Goal: Task Accomplishment & Management: Complete application form

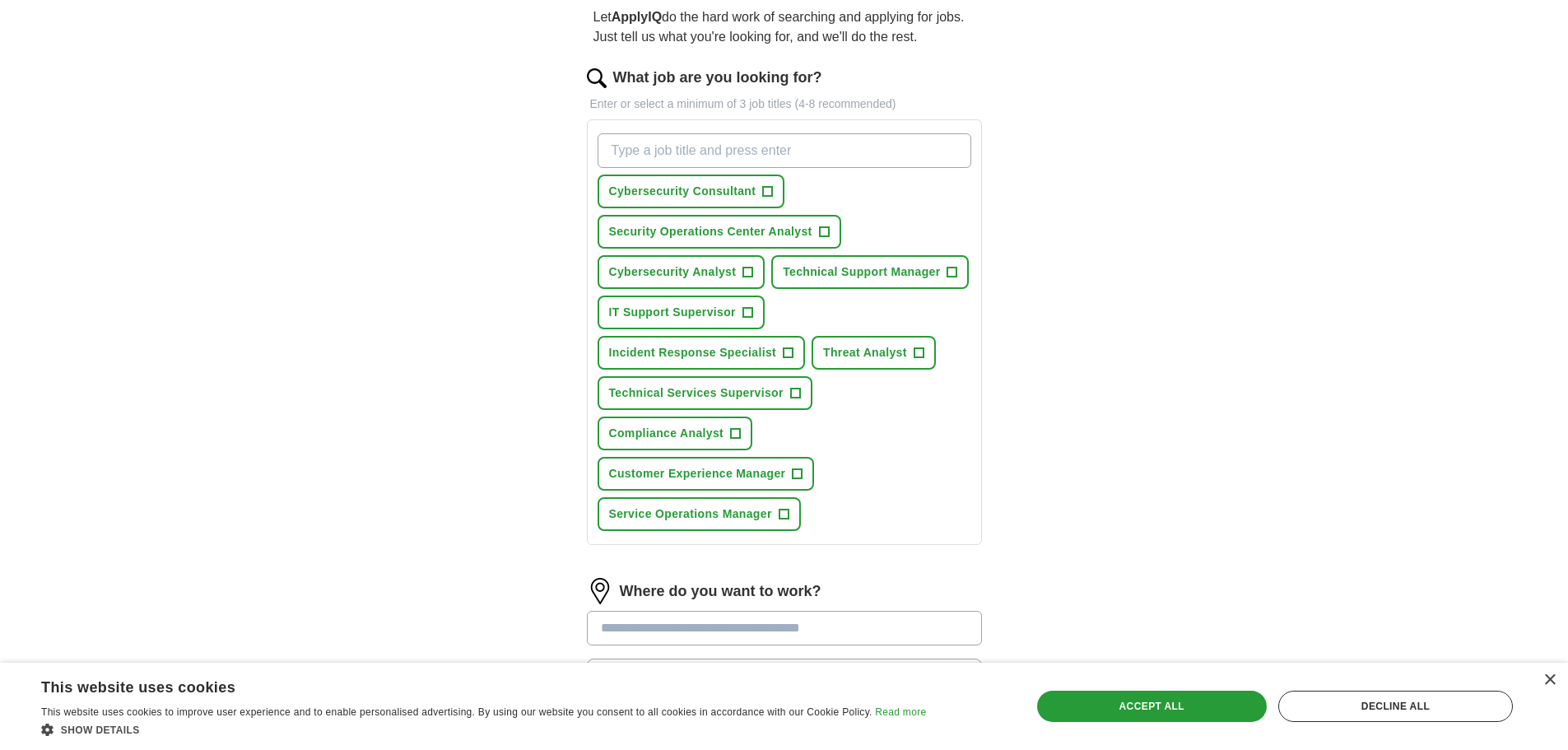
scroll to position [165, 0]
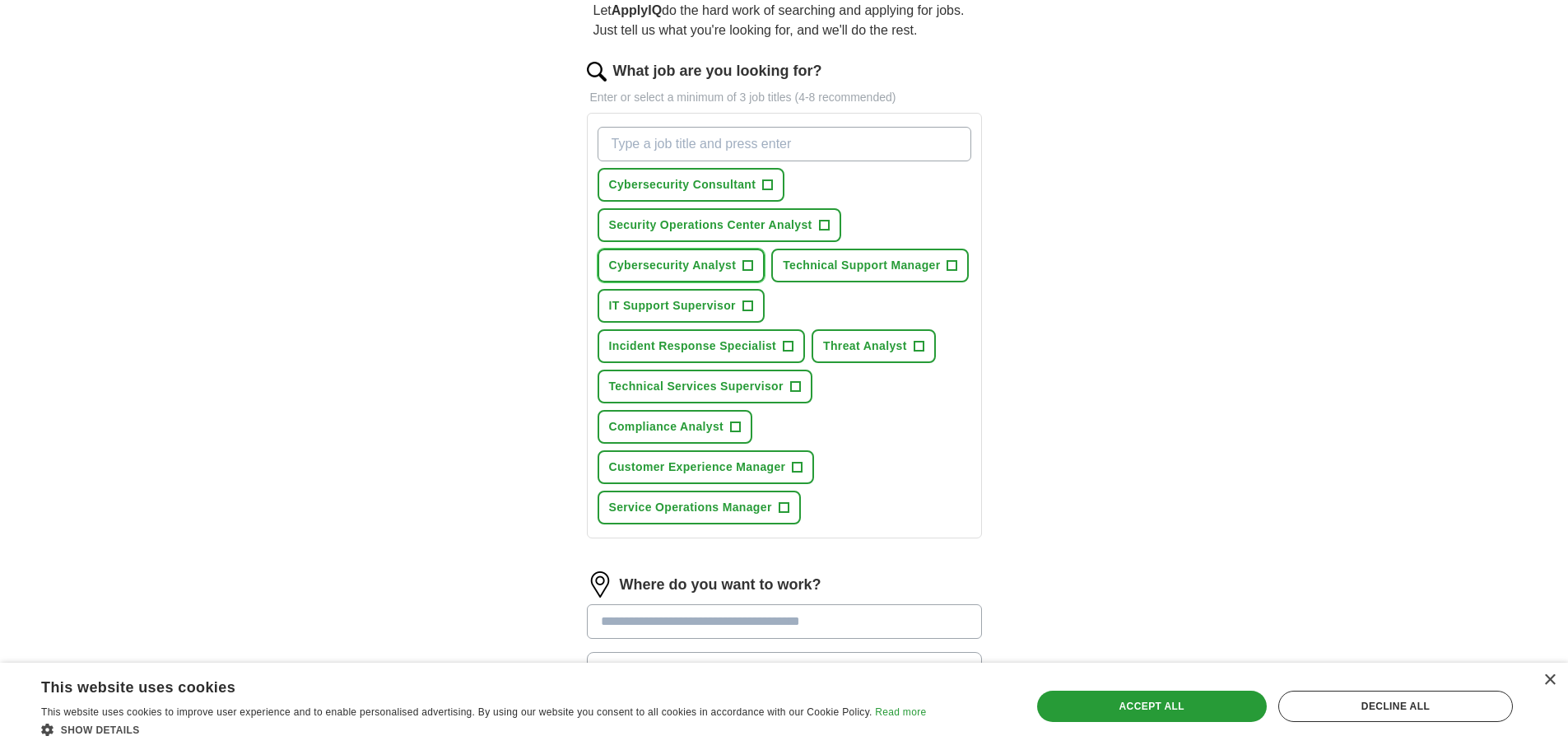
click at [747, 262] on span "+" at bounding box center [748, 266] width 10 height 13
click at [641, 139] on input "What job are you looking for?" at bounding box center [784, 143] width 374 height 34
type input "helpdesk"
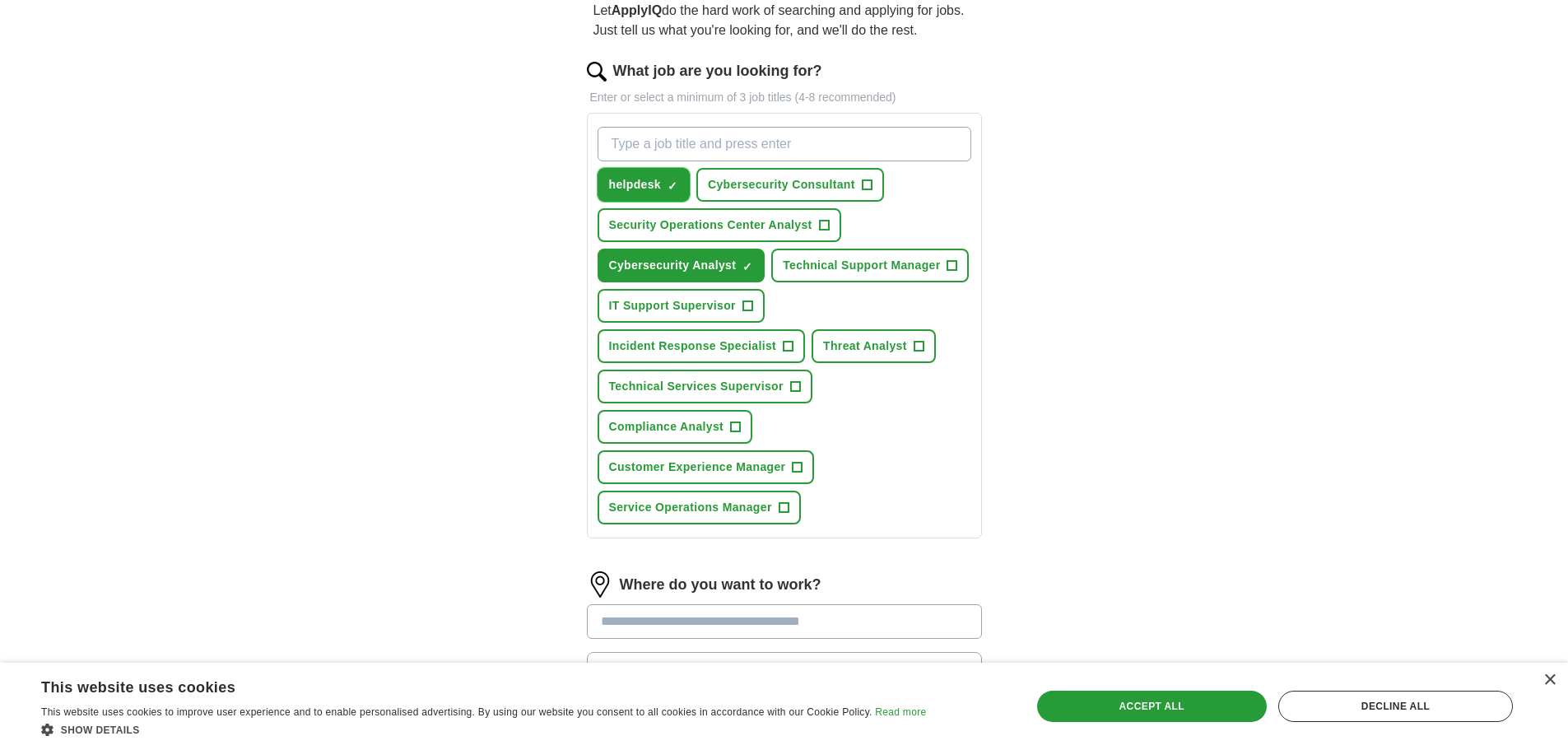
click at [0, 0] on span "×" at bounding box center [0, 0] width 0 height 0
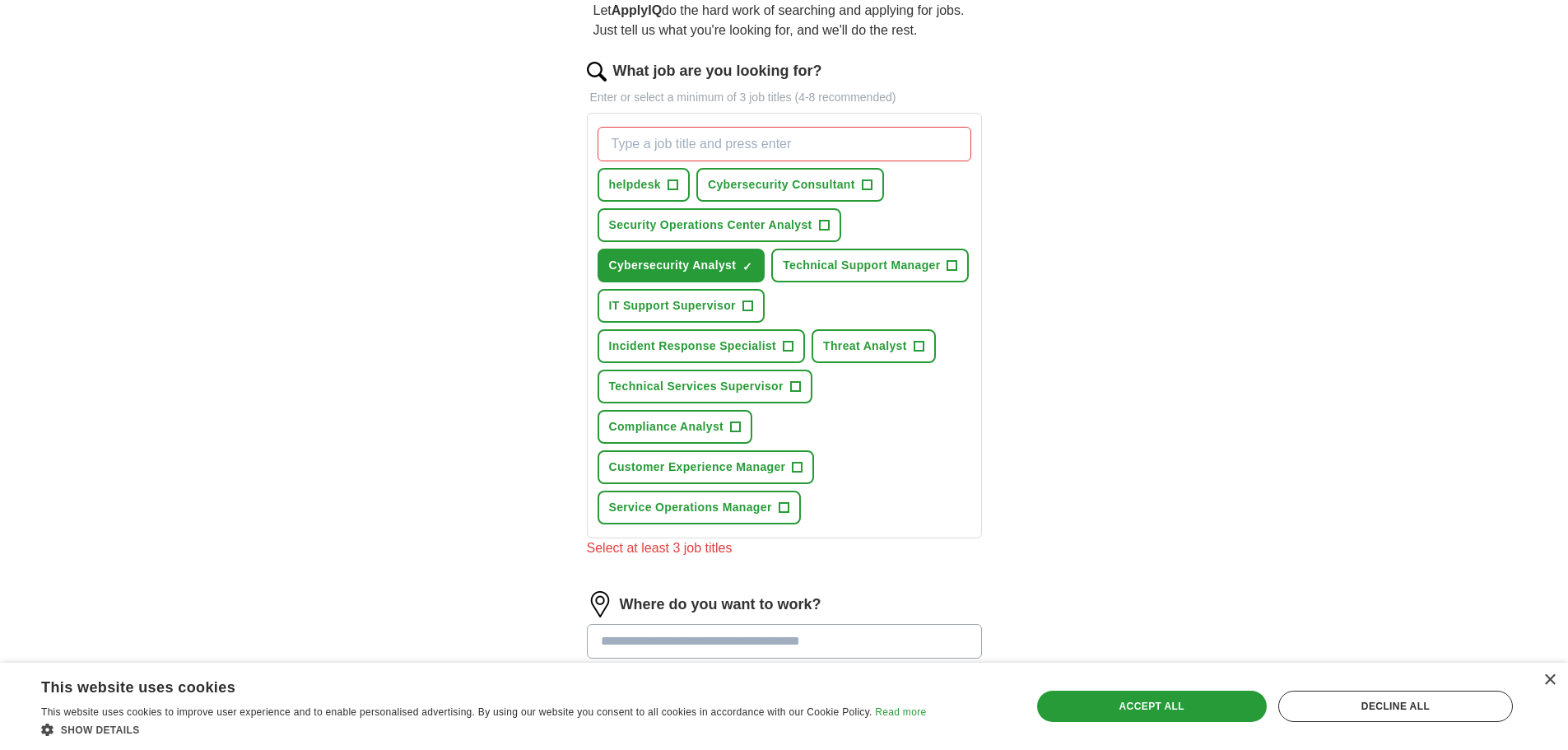
click at [658, 148] on input "What job are you looking for?" at bounding box center [784, 143] width 374 height 34
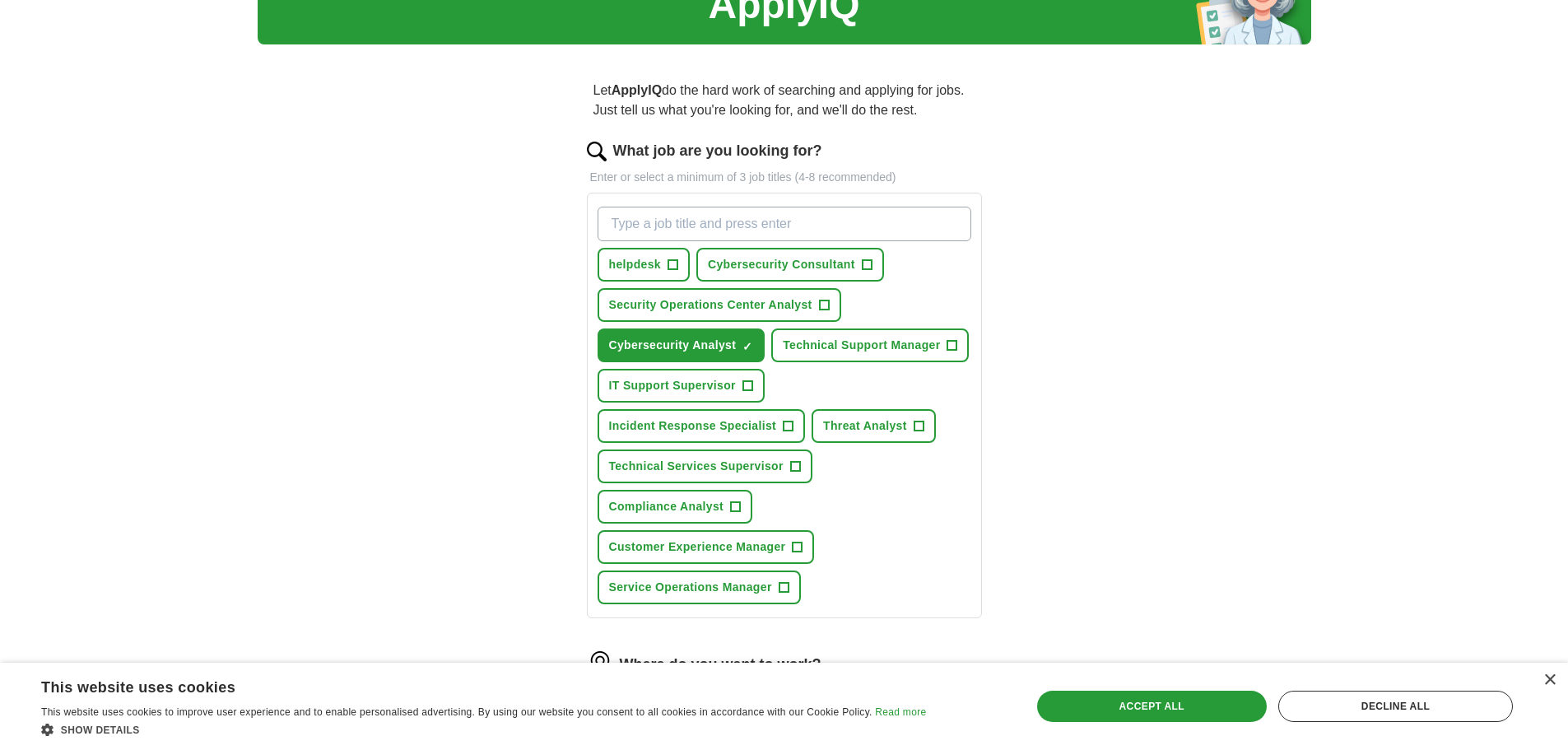
scroll to position [82, 0]
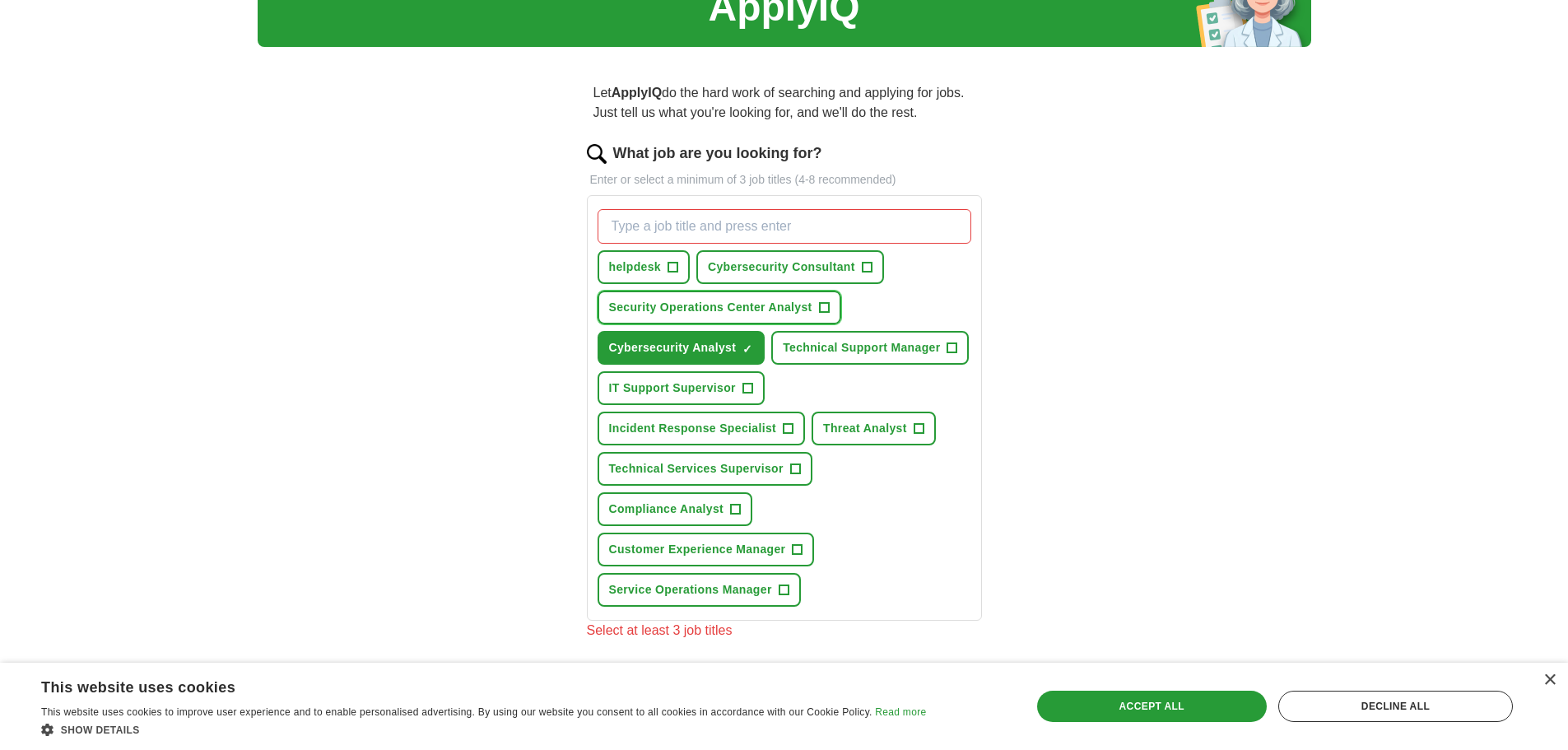
click at [815, 309] on button "Security Operations Center Analyst +" at bounding box center [718, 307] width 243 height 34
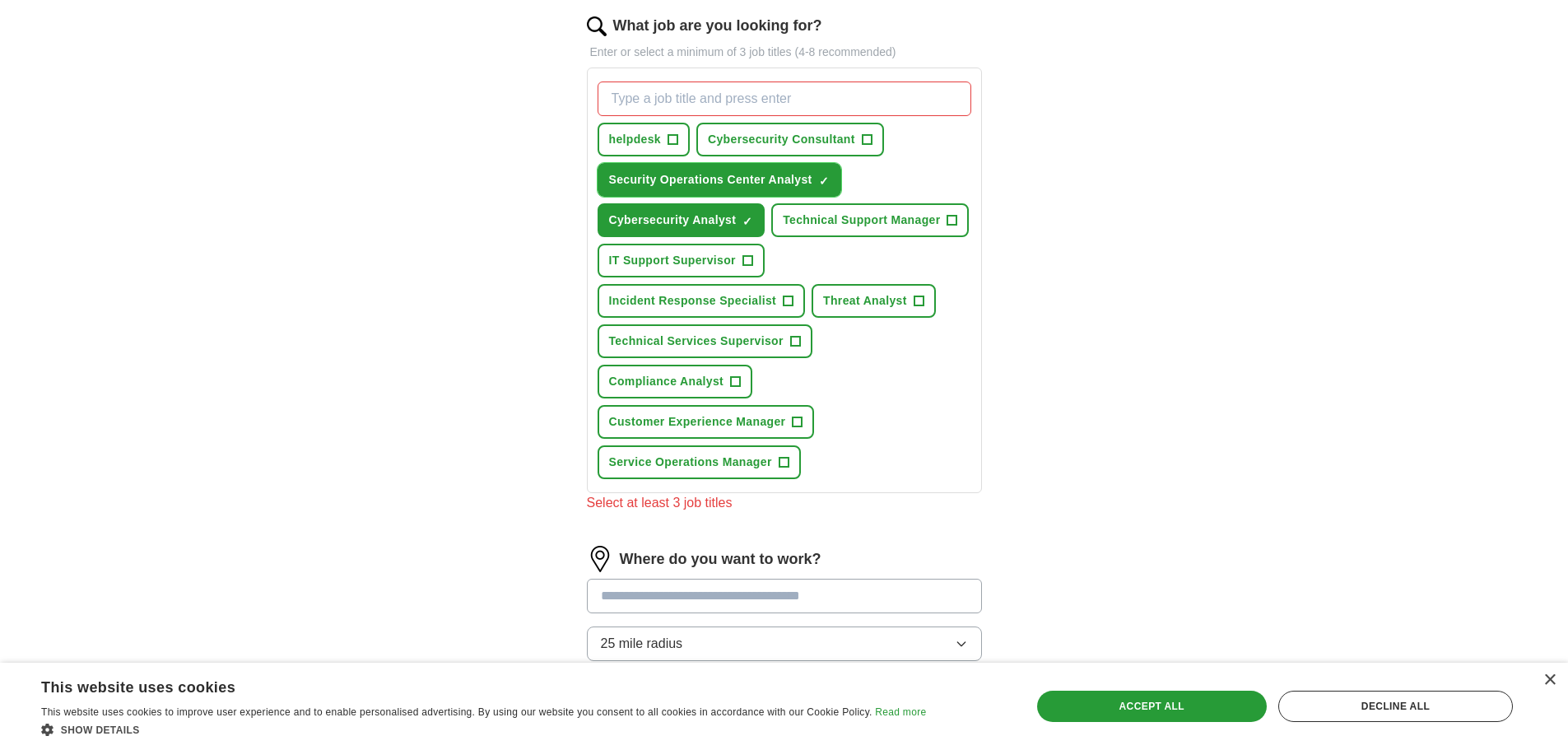
scroll to position [247, 0]
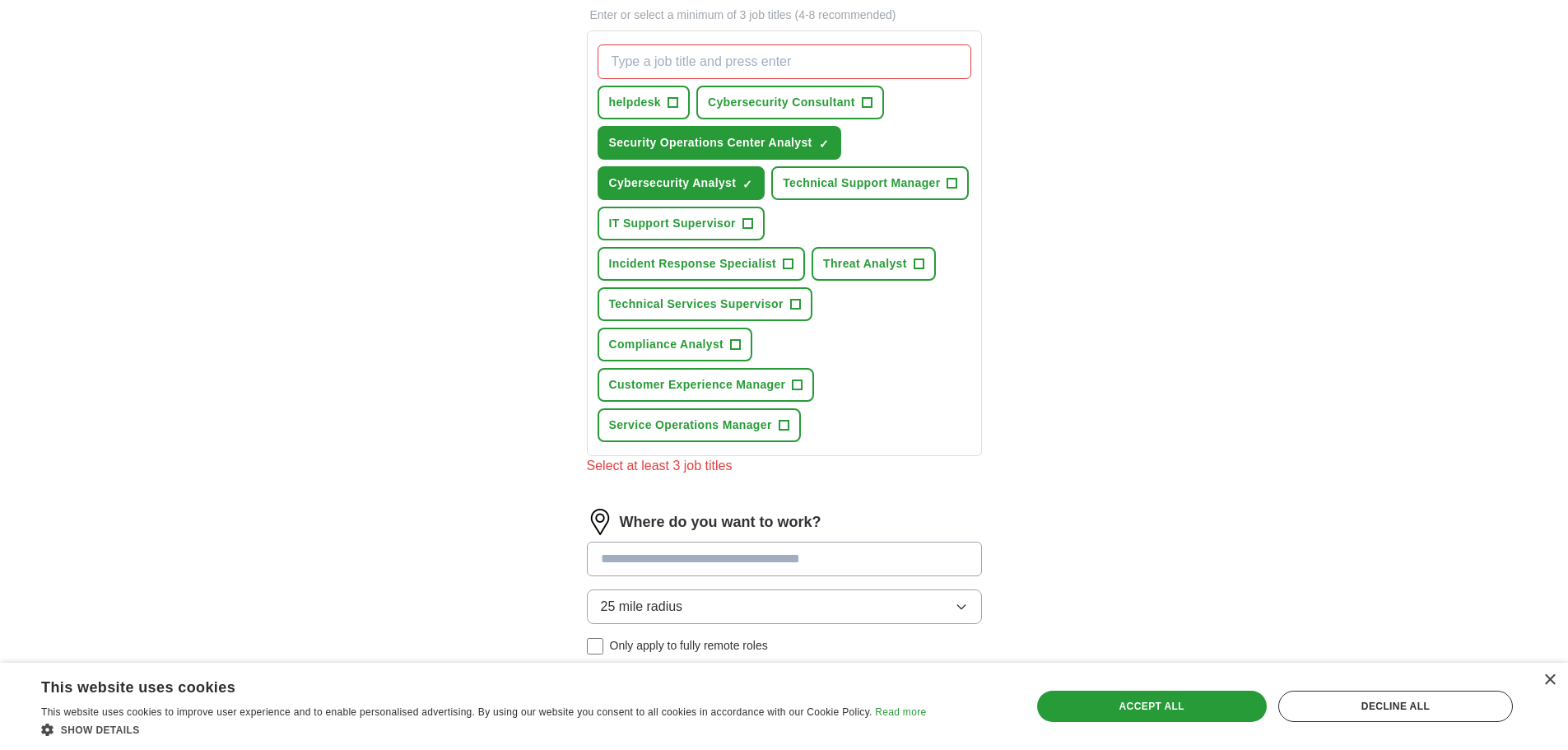
click at [642, 60] on input "What job are you looking for?" at bounding box center [784, 61] width 374 height 34
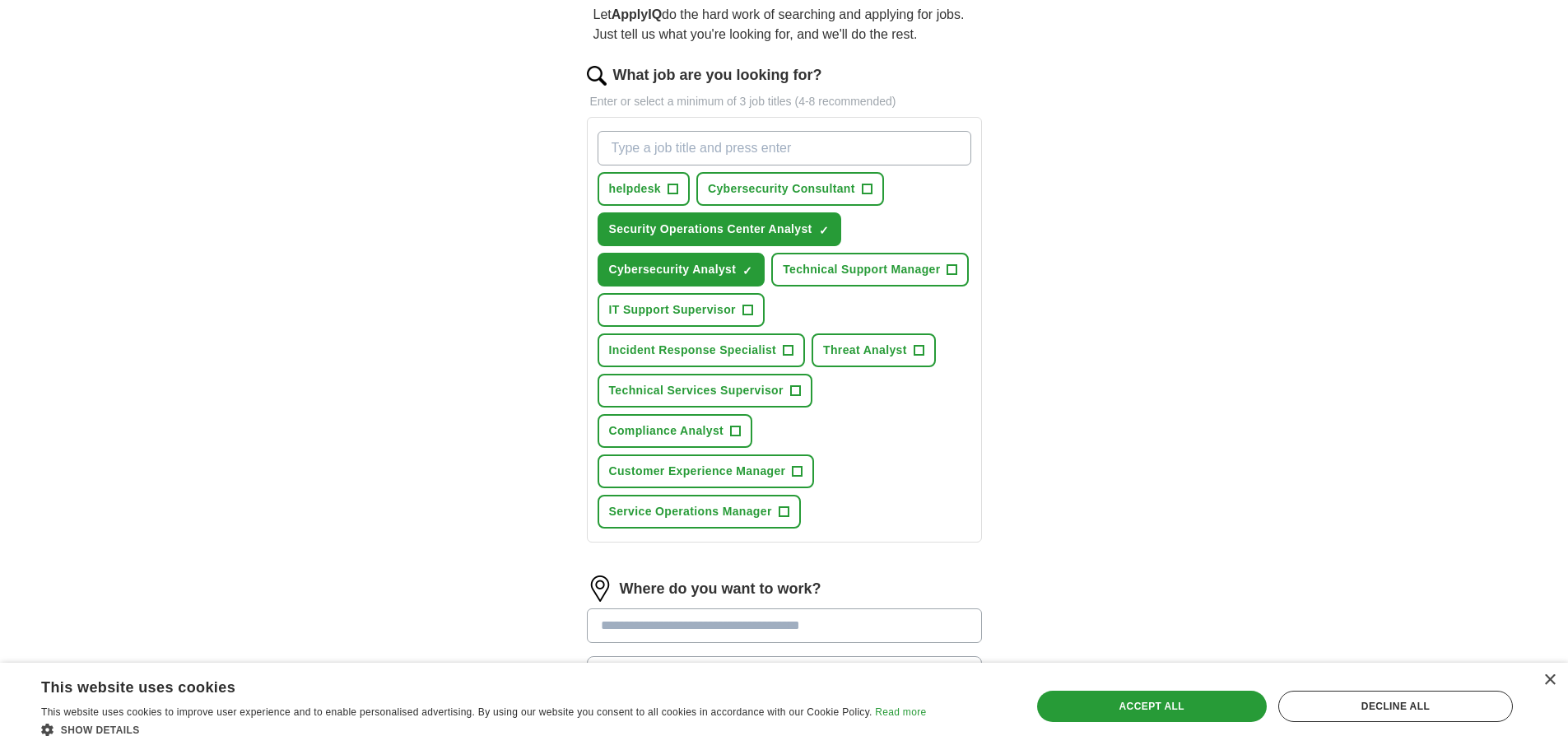
scroll to position [165, 0]
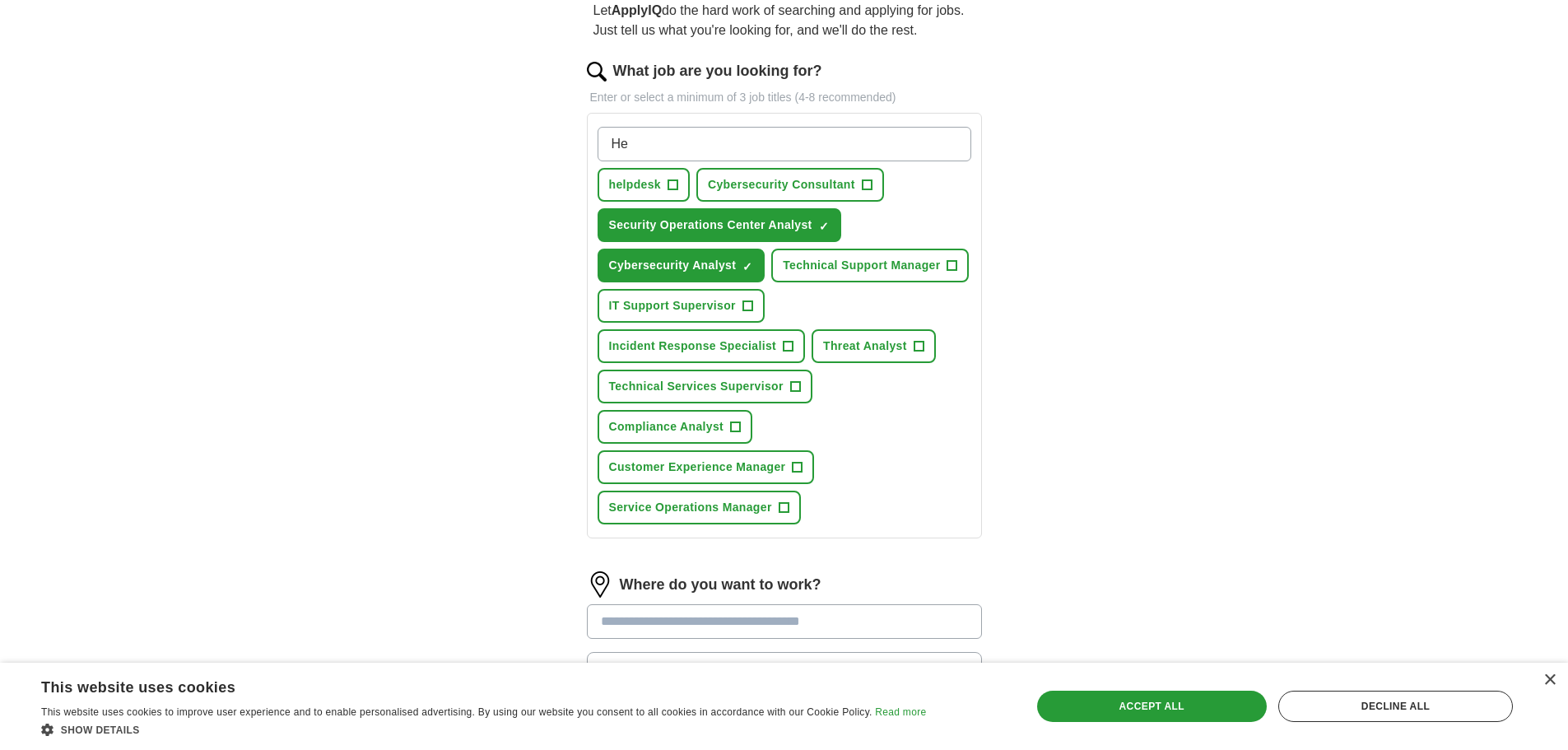
type input "H"
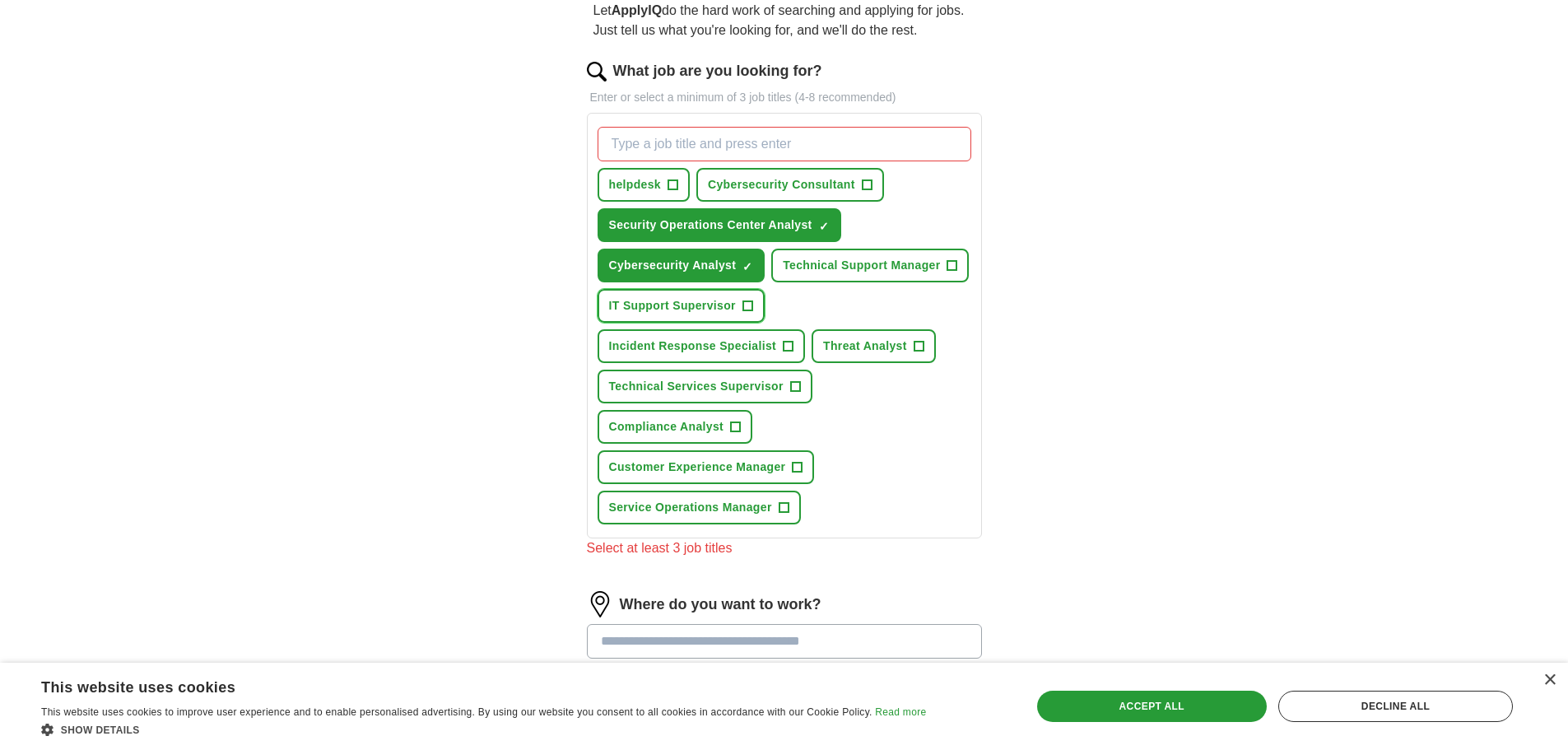
click at [723, 305] on span "IT Support Supervisor" at bounding box center [673, 306] width 127 height 18
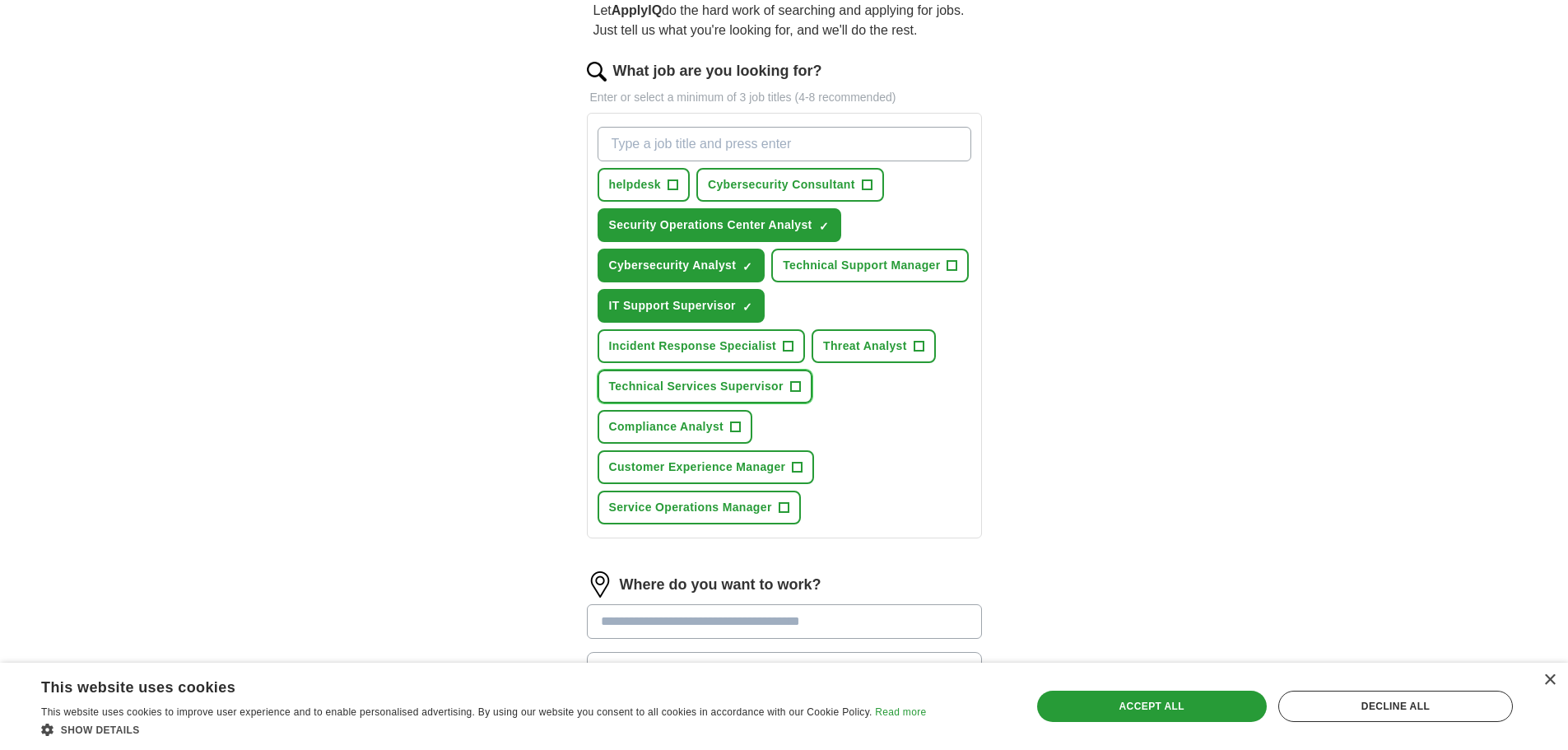
click at [742, 386] on span "Technical Services Supervisor" at bounding box center [696, 386] width 174 height 18
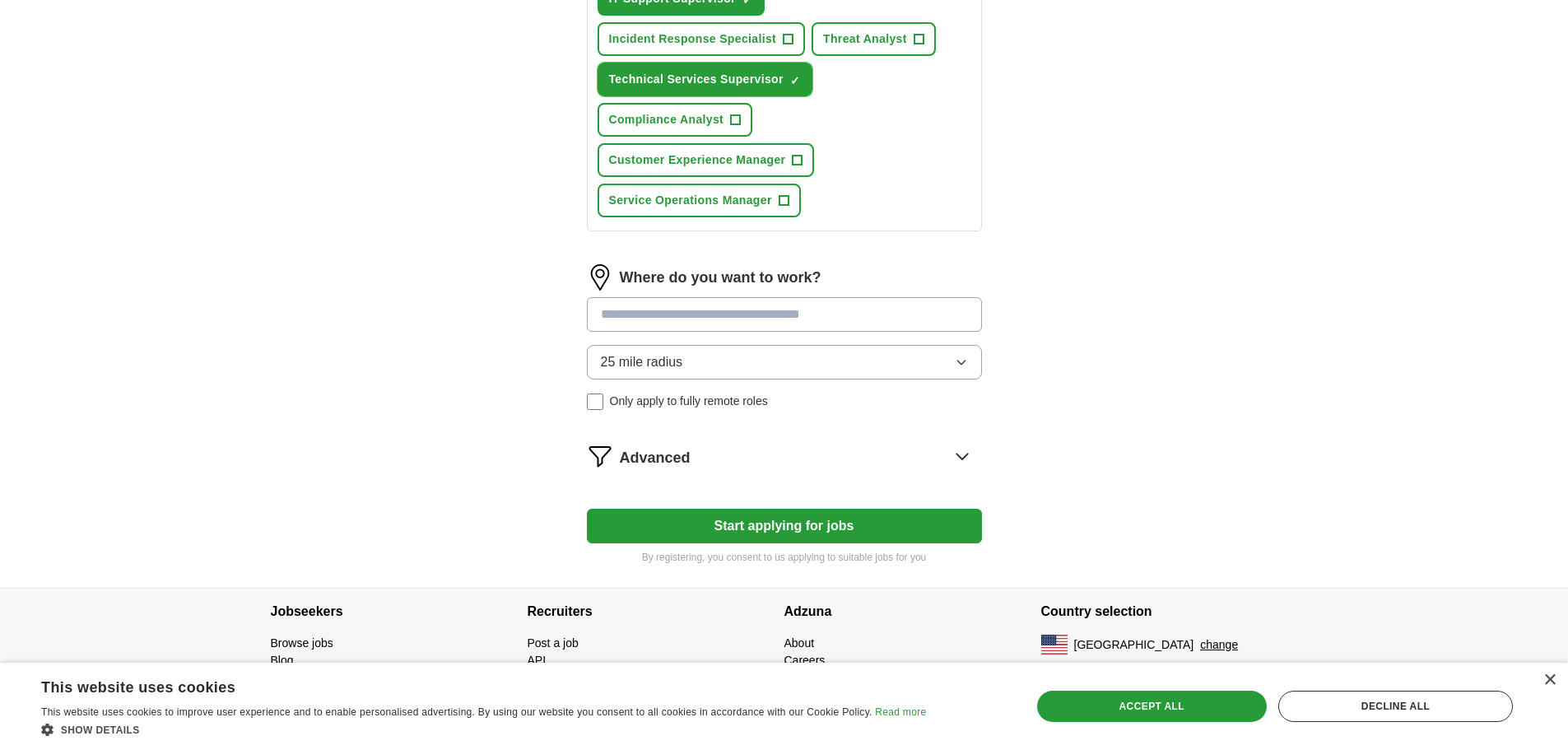
scroll to position [475, 0]
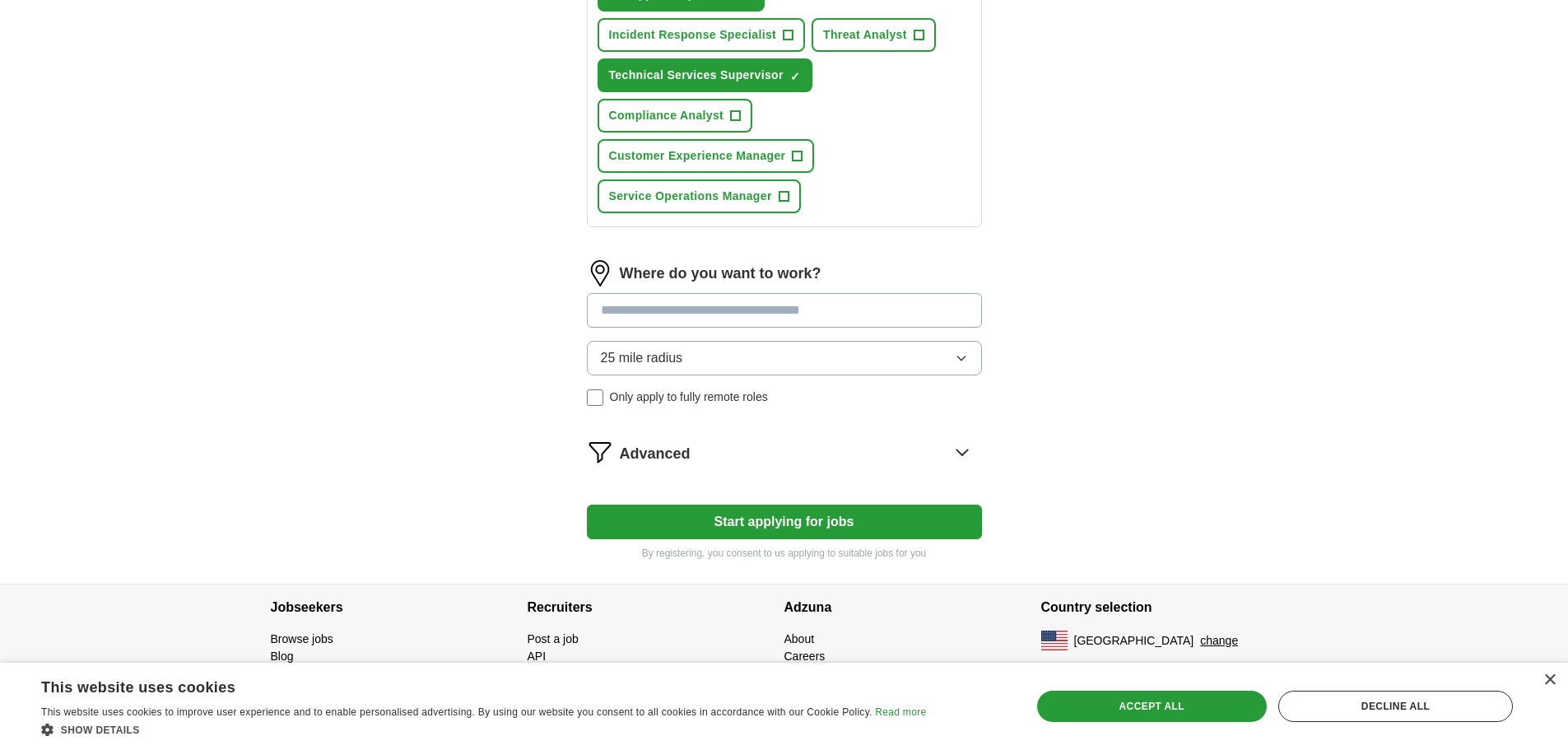
click at [797, 307] on input at bounding box center [784, 309] width 395 height 34
click at [595, 397] on div "25 mile radius Only apply to fully remote roles" at bounding box center [784, 374] width 395 height 65
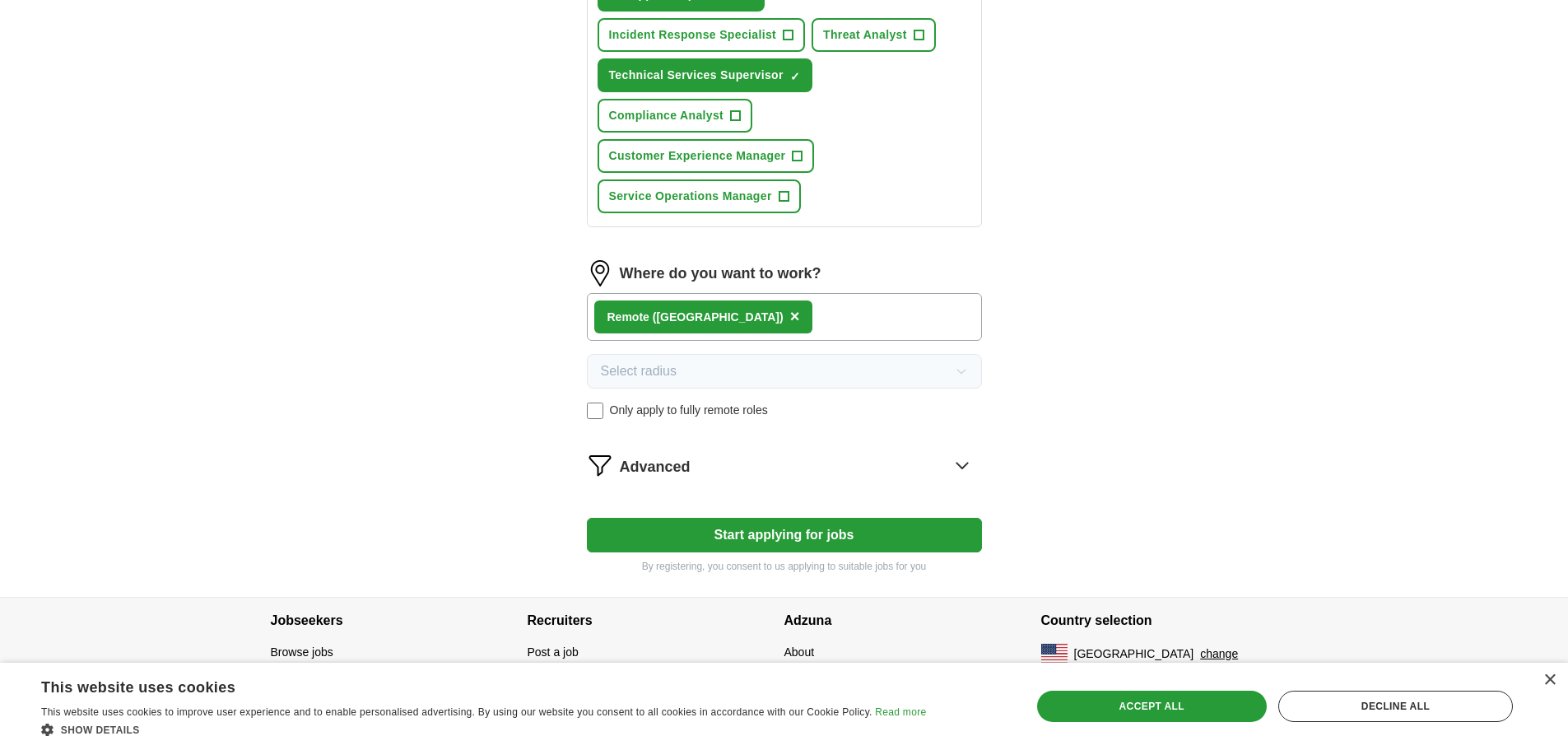
click at [771, 533] on button "Start applying for jobs" at bounding box center [784, 535] width 395 height 34
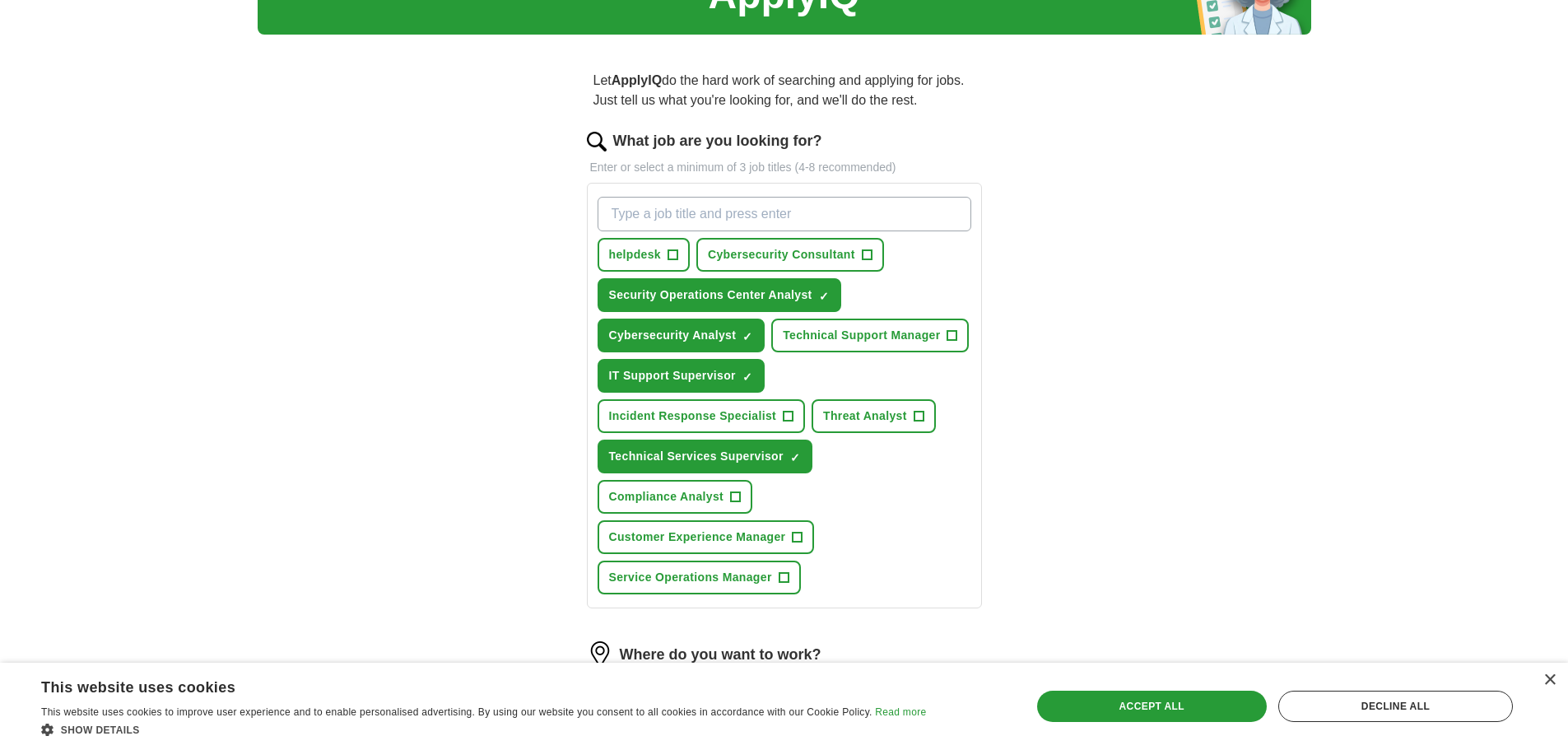
select select "**"
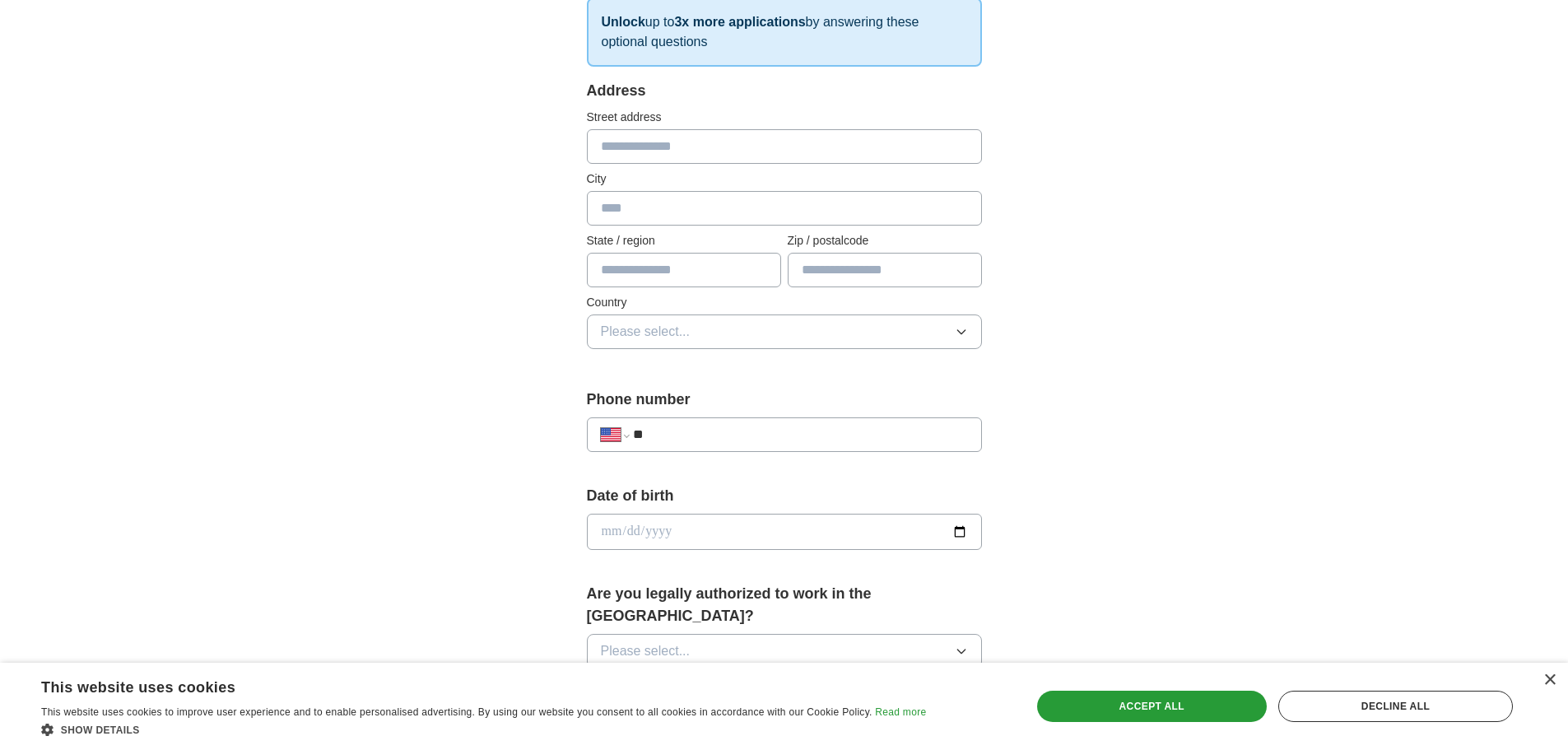
scroll to position [247, 0]
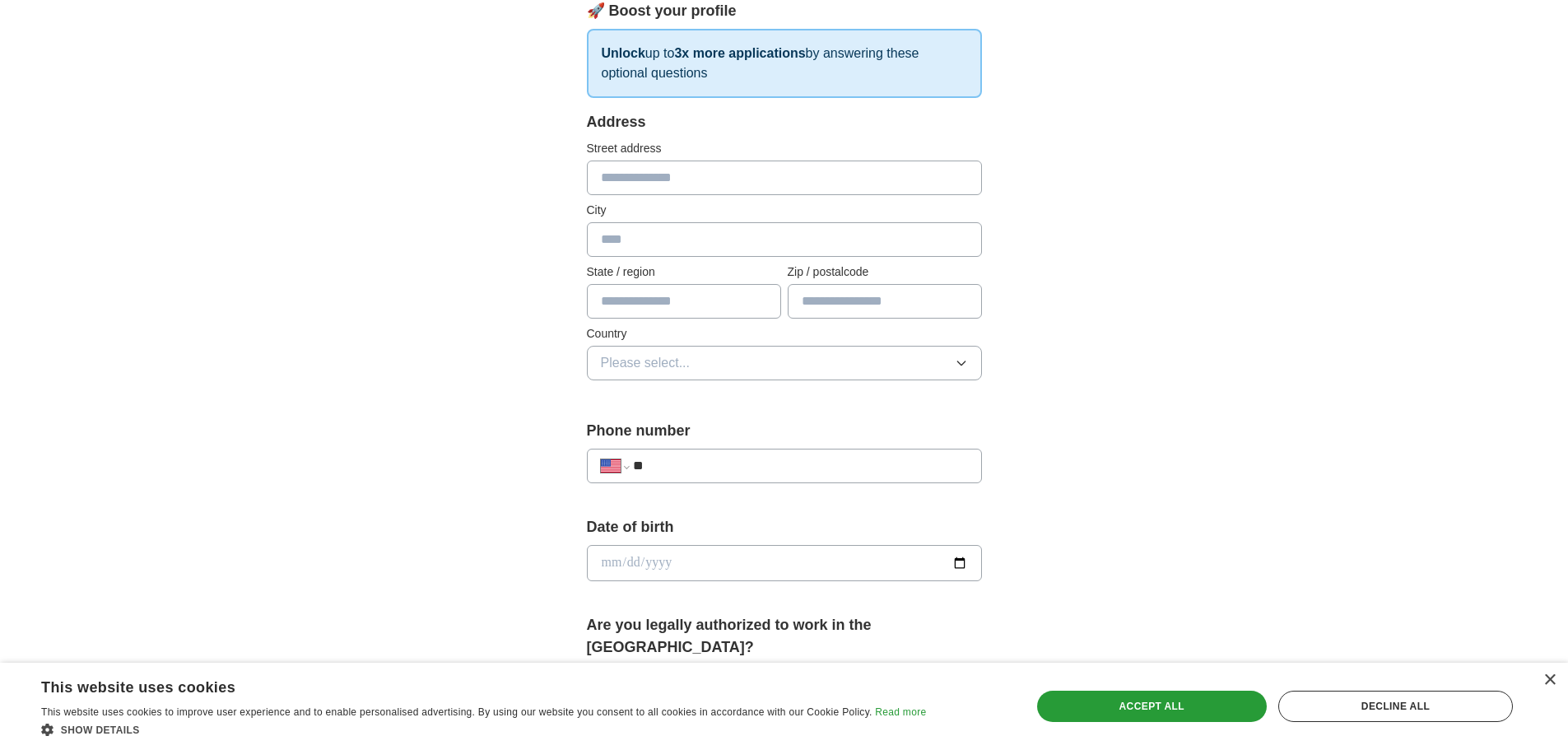
click at [817, 298] on input "text" at bounding box center [884, 301] width 194 height 34
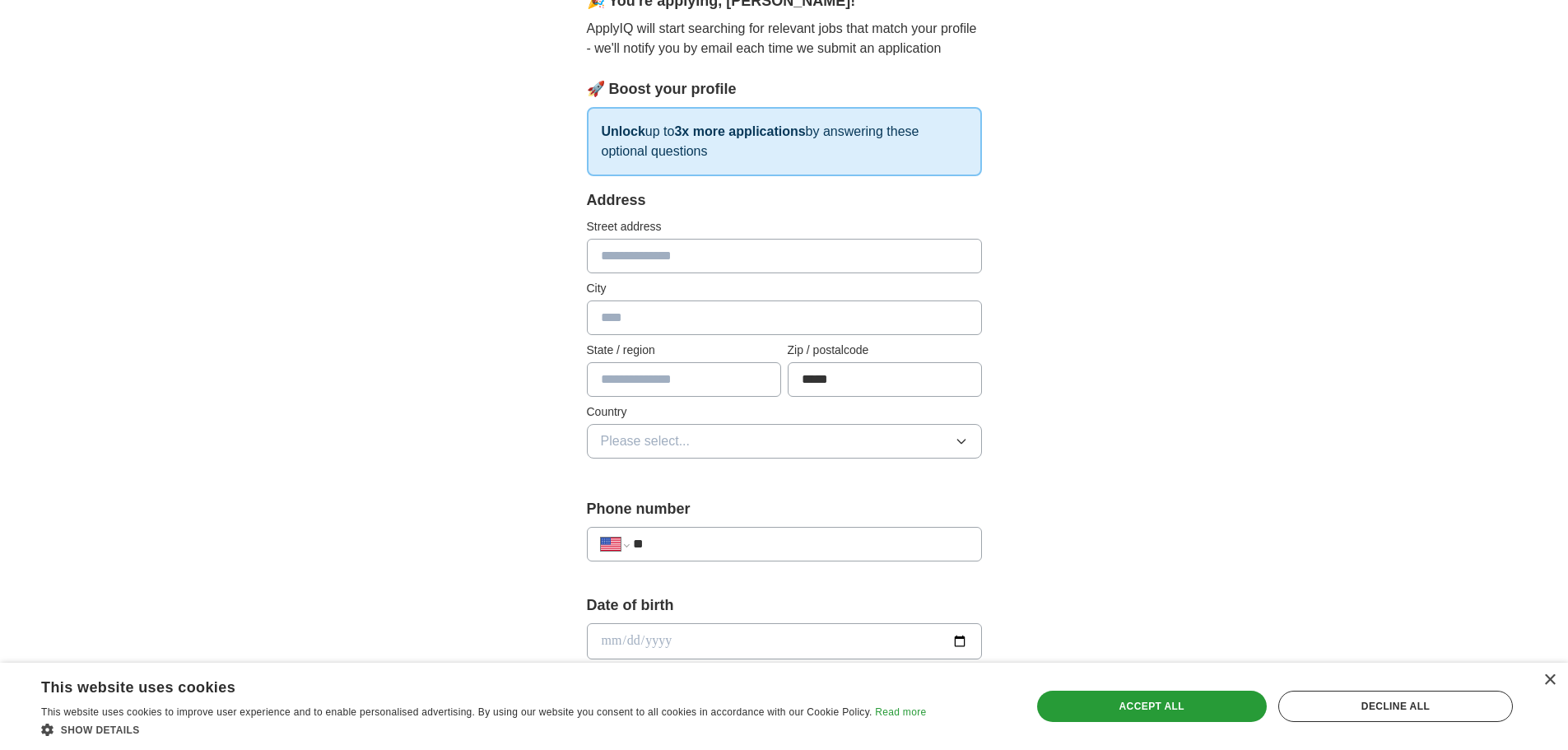
scroll to position [165, 0]
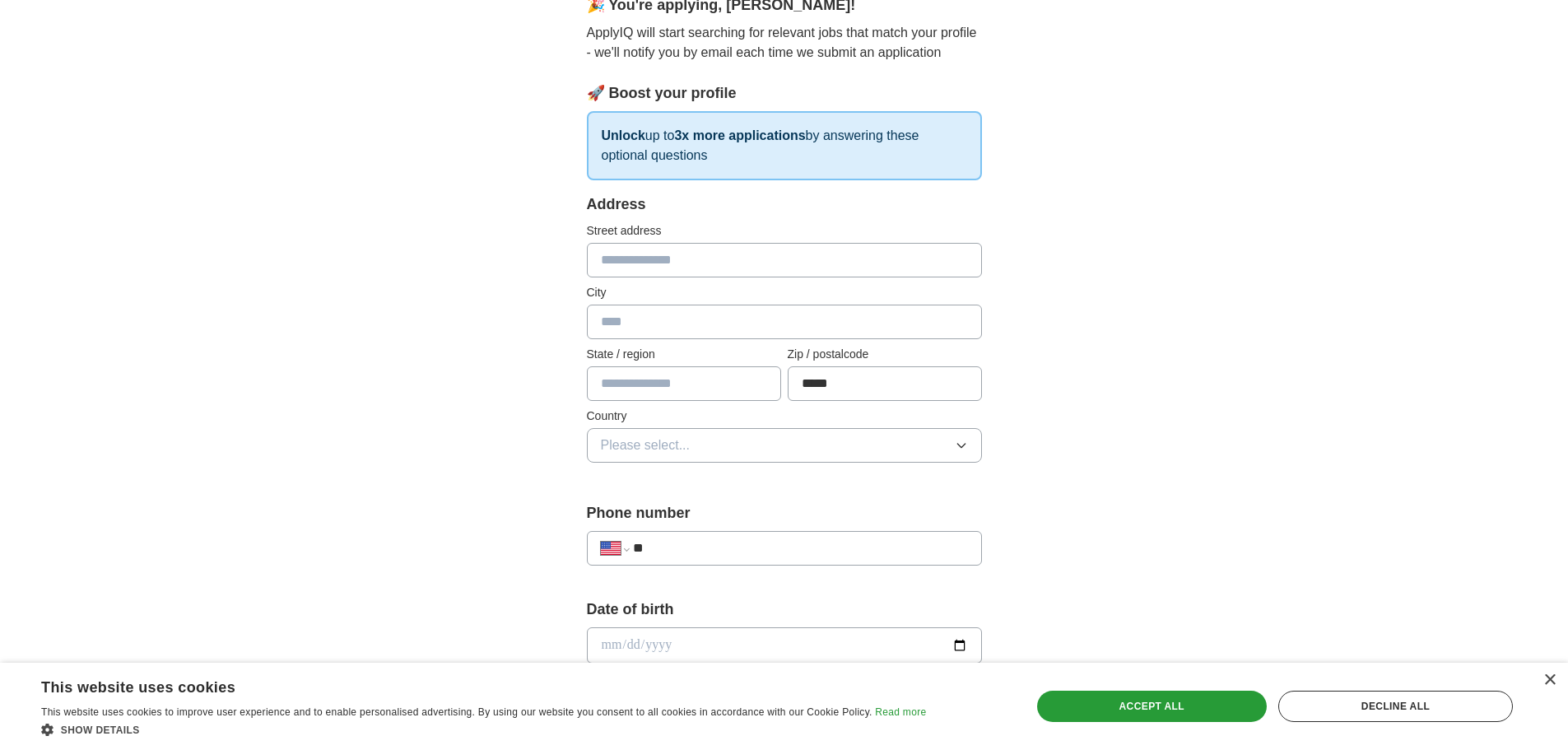
type input "*****"
click at [662, 264] on input "text" at bounding box center [784, 260] width 395 height 34
click at [609, 448] on span "Please select..." at bounding box center [646, 444] width 89 height 20
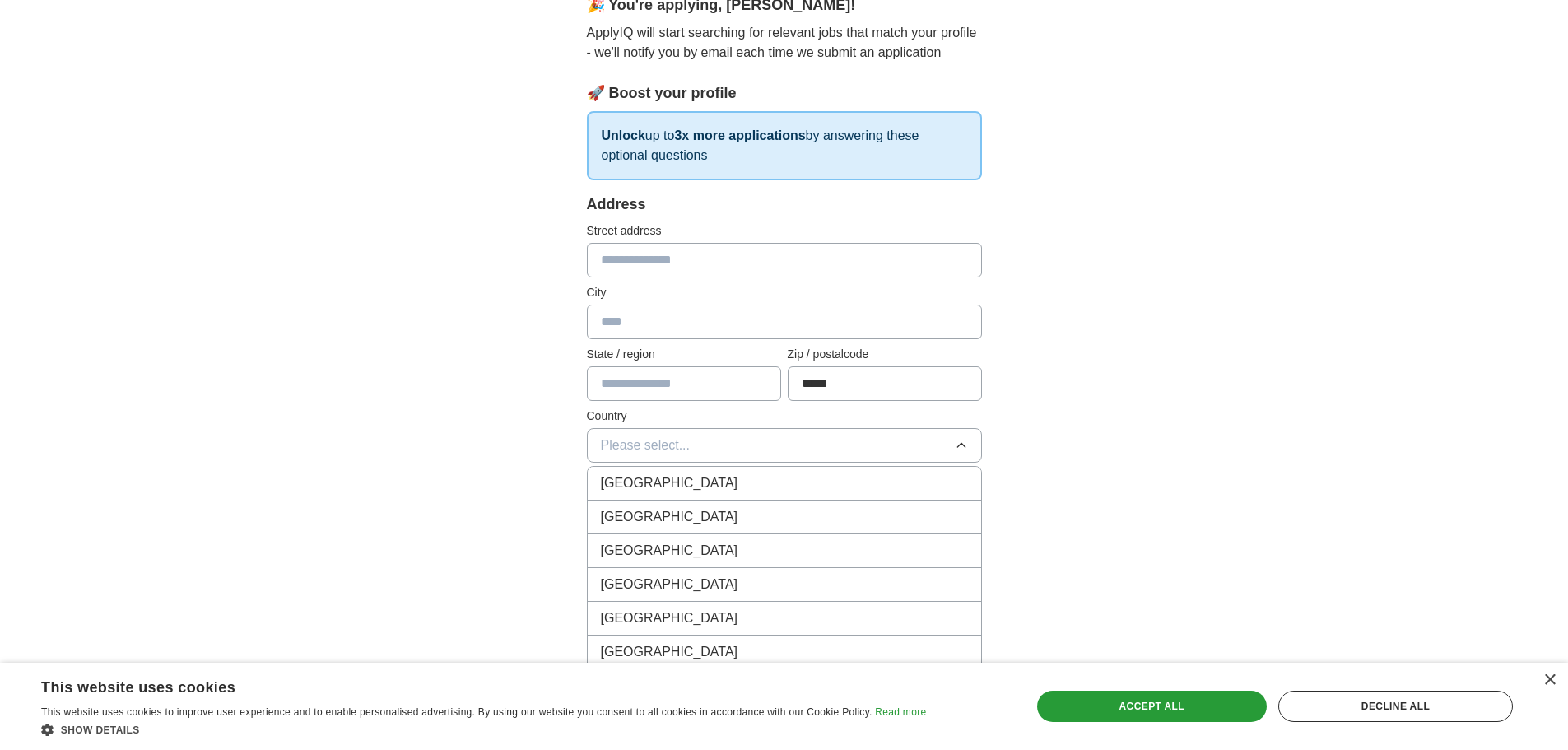
click at [659, 511] on span "[GEOGRAPHIC_DATA]" at bounding box center [669, 516] width 137 height 20
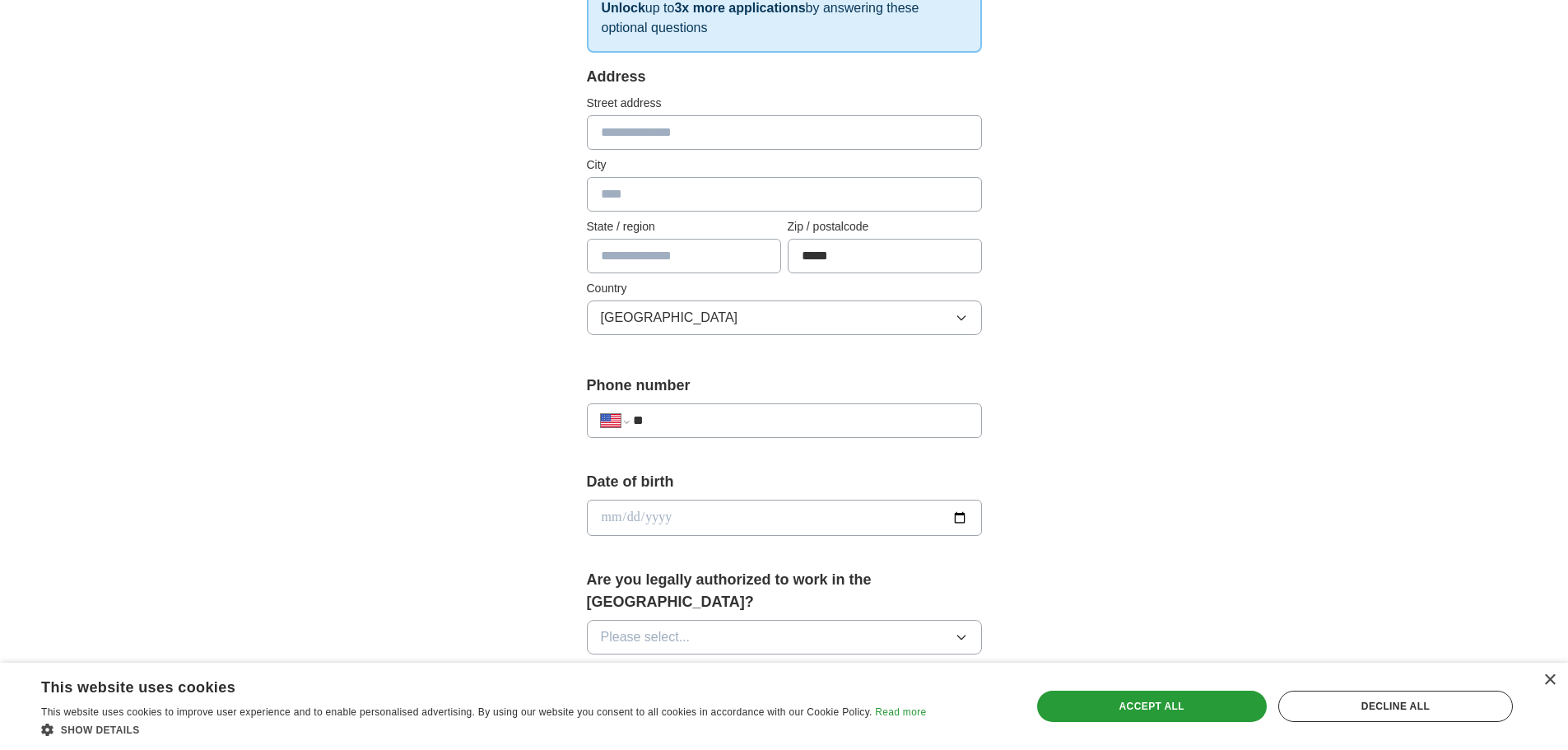
scroll to position [329, 0]
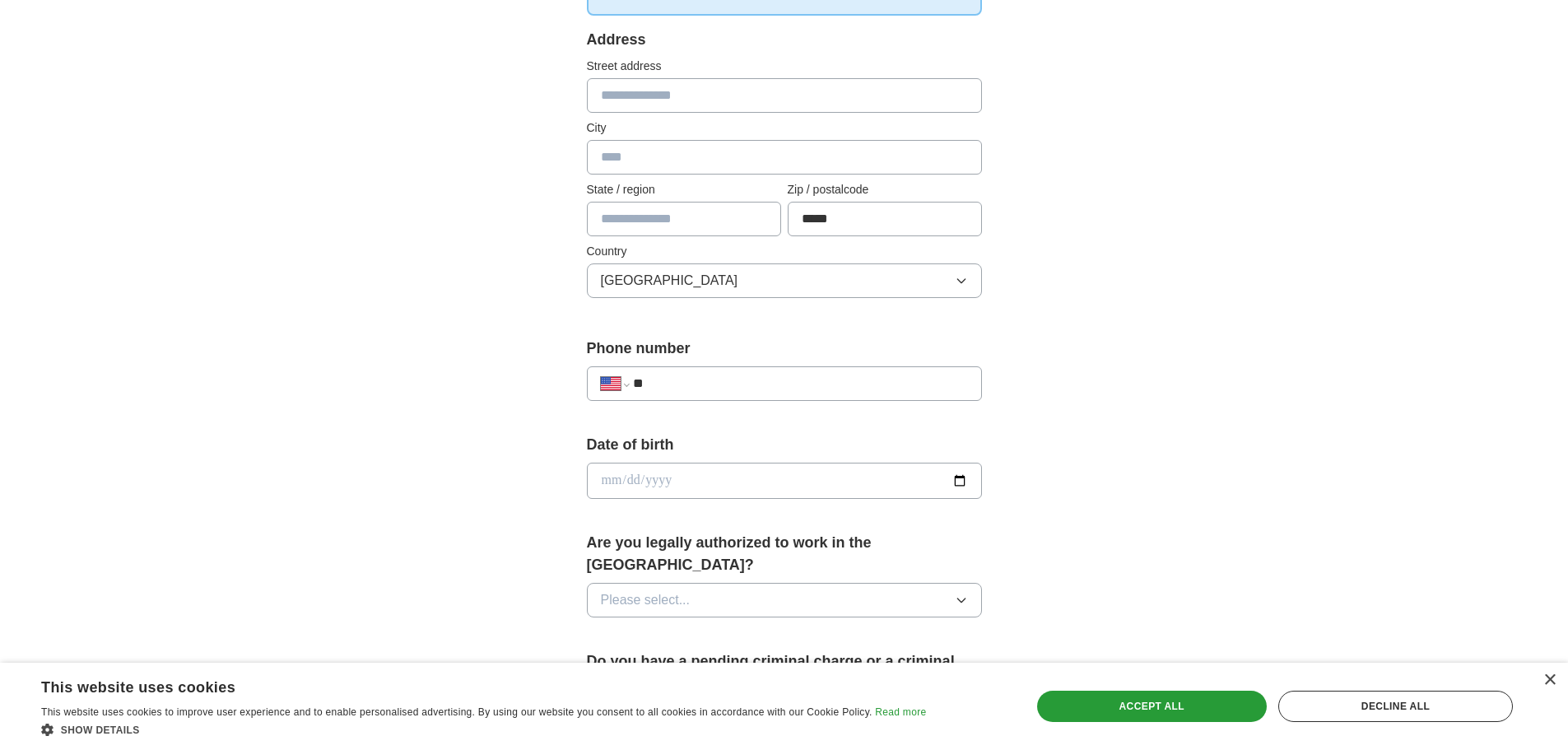
click at [726, 386] on input "**" at bounding box center [799, 383] width 334 height 20
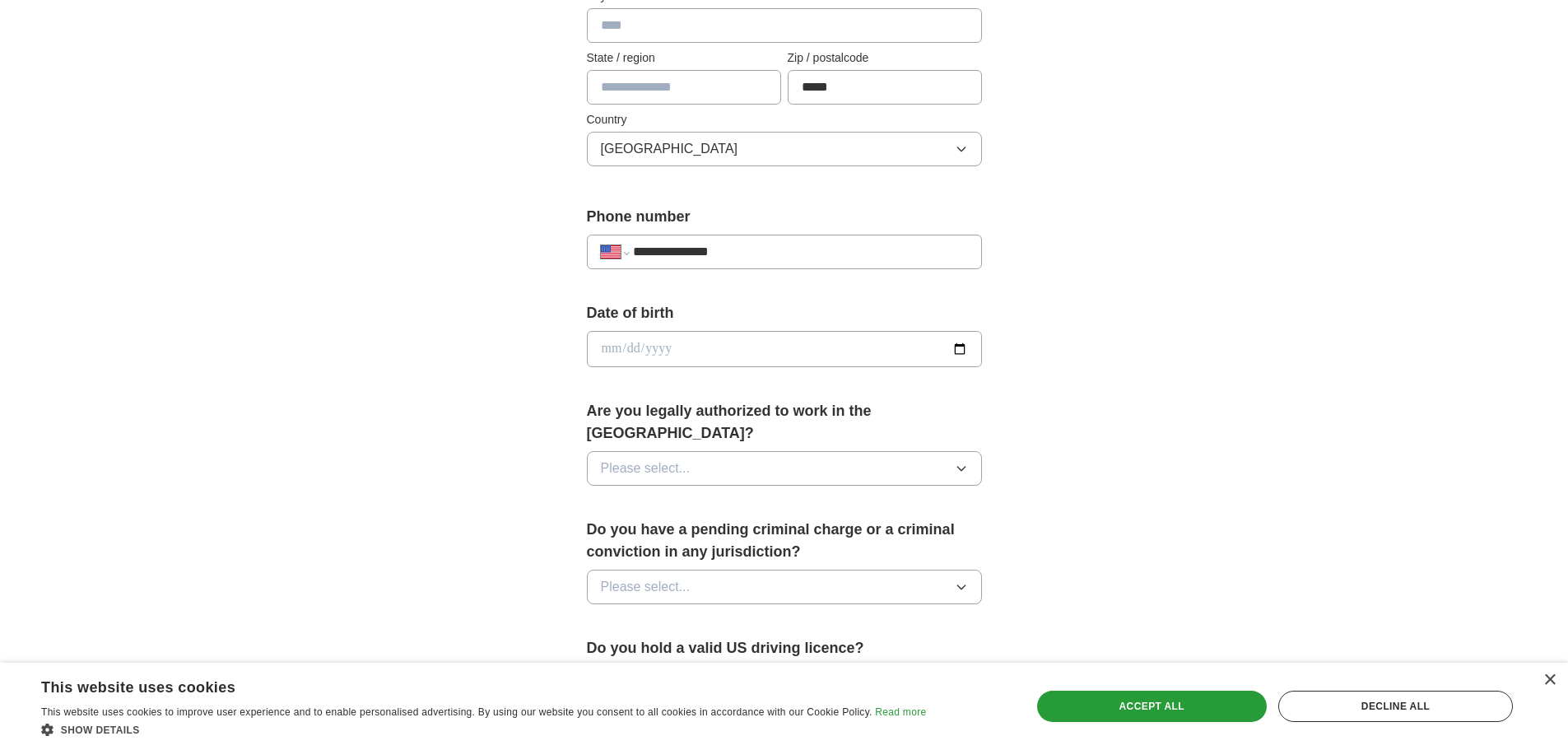
scroll to position [494, 0]
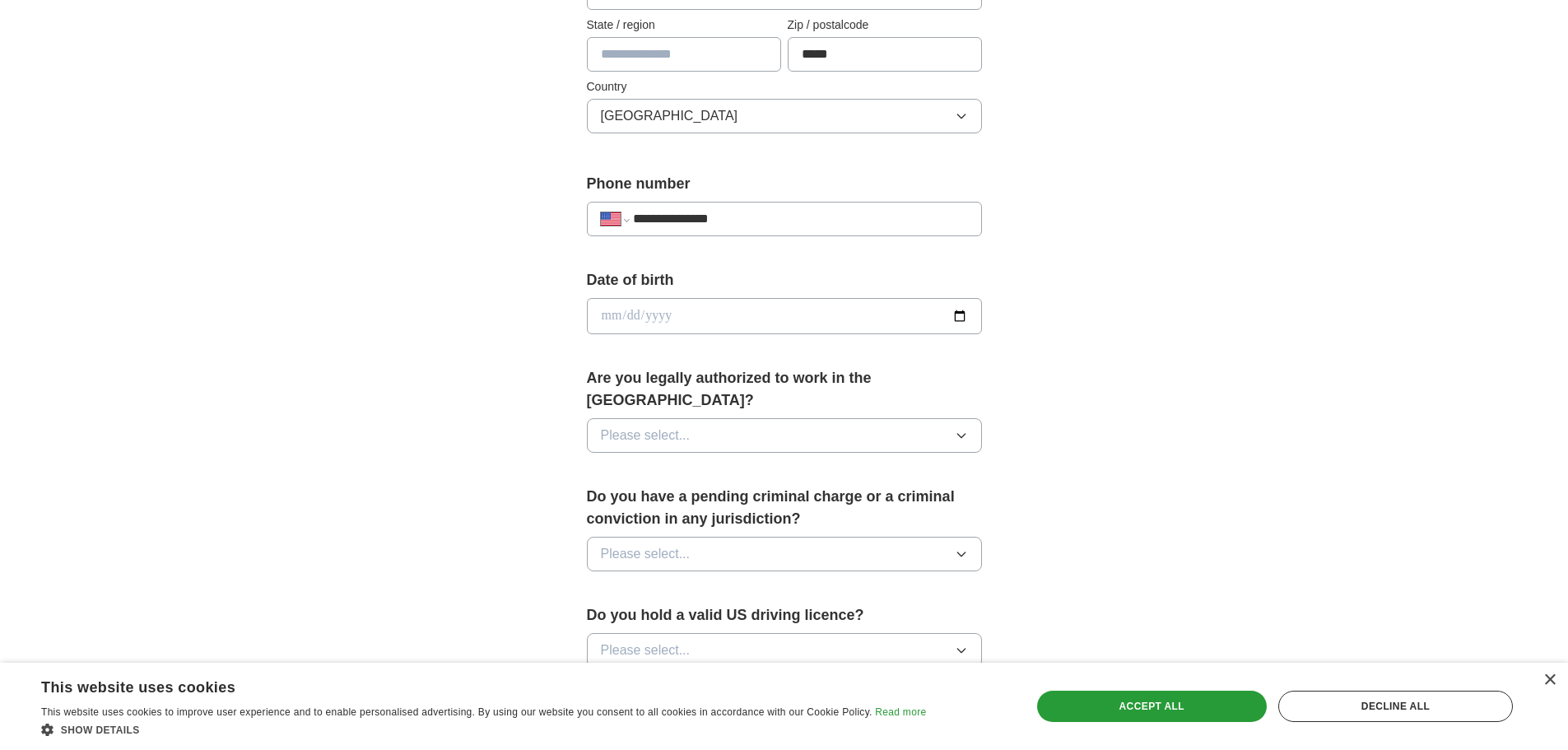
type input "**********"
click at [731, 418] on button "Please select..." at bounding box center [784, 435] width 395 height 34
click at [624, 463] on div "Yes" at bounding box center [784, 472] width 367 height 20
click at [666, 544] on span "Please select..." at bounding box center [646, 553] width 89 height 20
click at [622, 616] on div "No" at bounding box center [784, 625] width 367 height 20
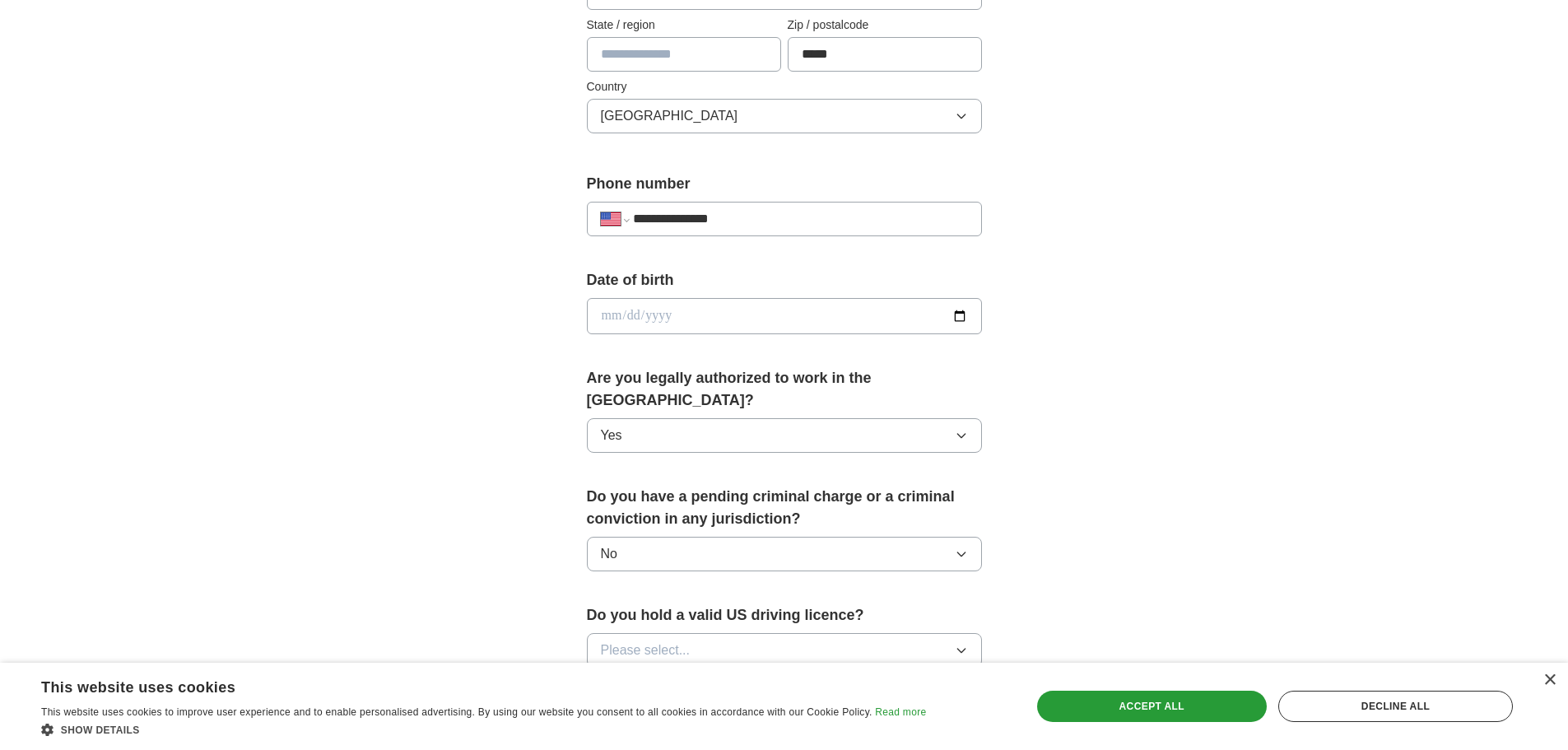
click at [680, 640] on span "Please select..." at bounding box center [646, 649] width 89 height 20
click at [628, 678] on div "Yes" at bounding box center [784, 688] width 367 height 20
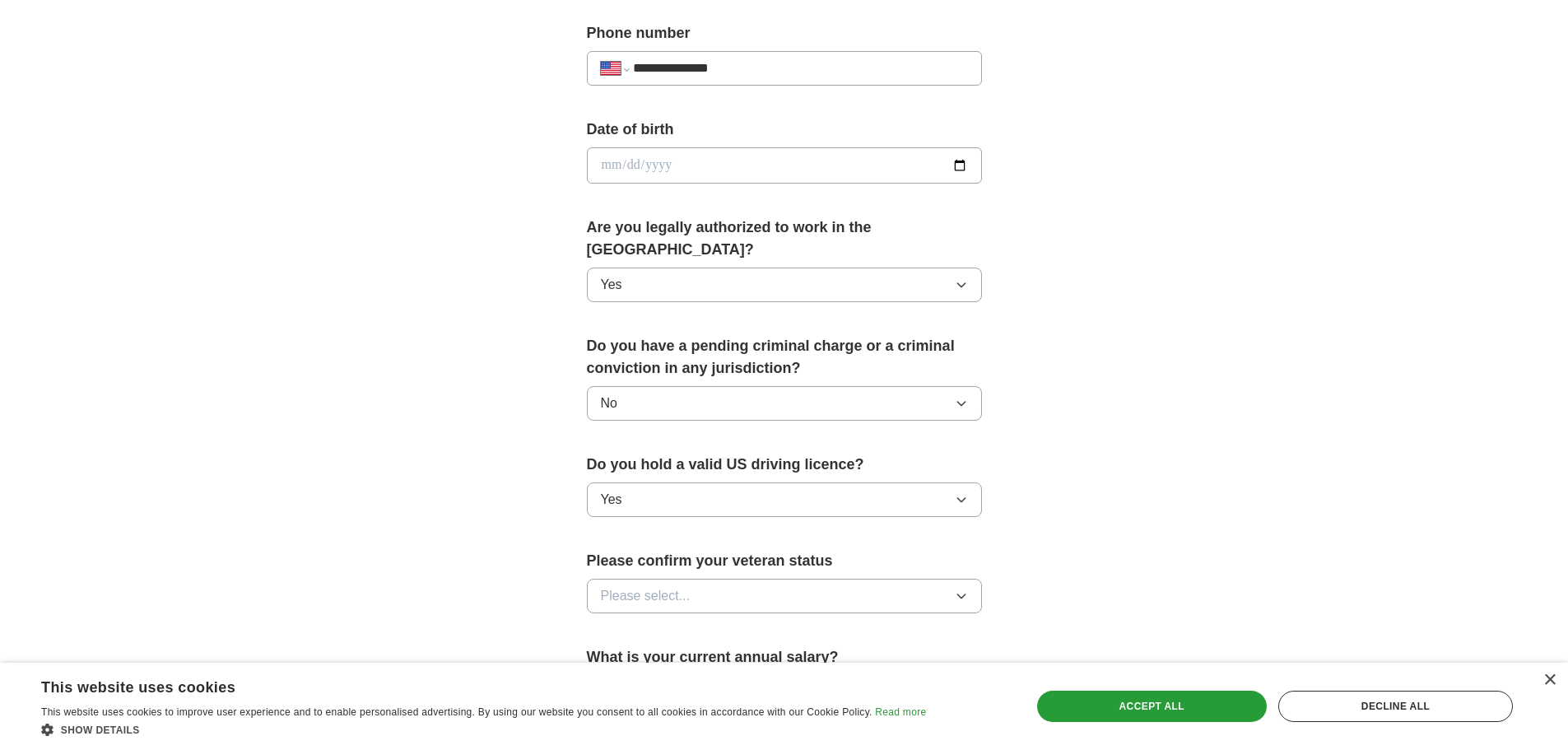
scroll to position [823, 0]
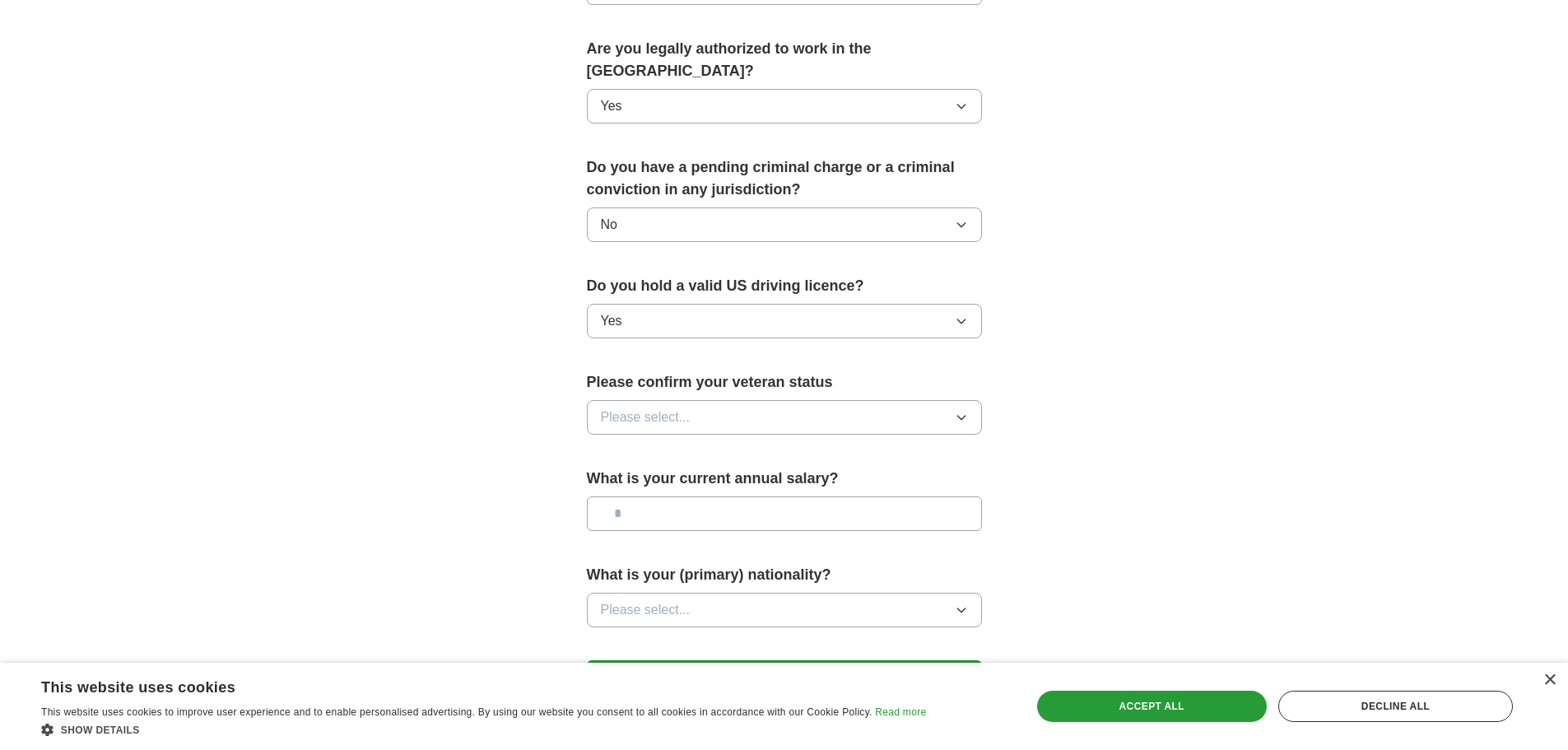
click at [721, 400] on button "Please select..." at bounding box center [784, 416] width 395 height 34
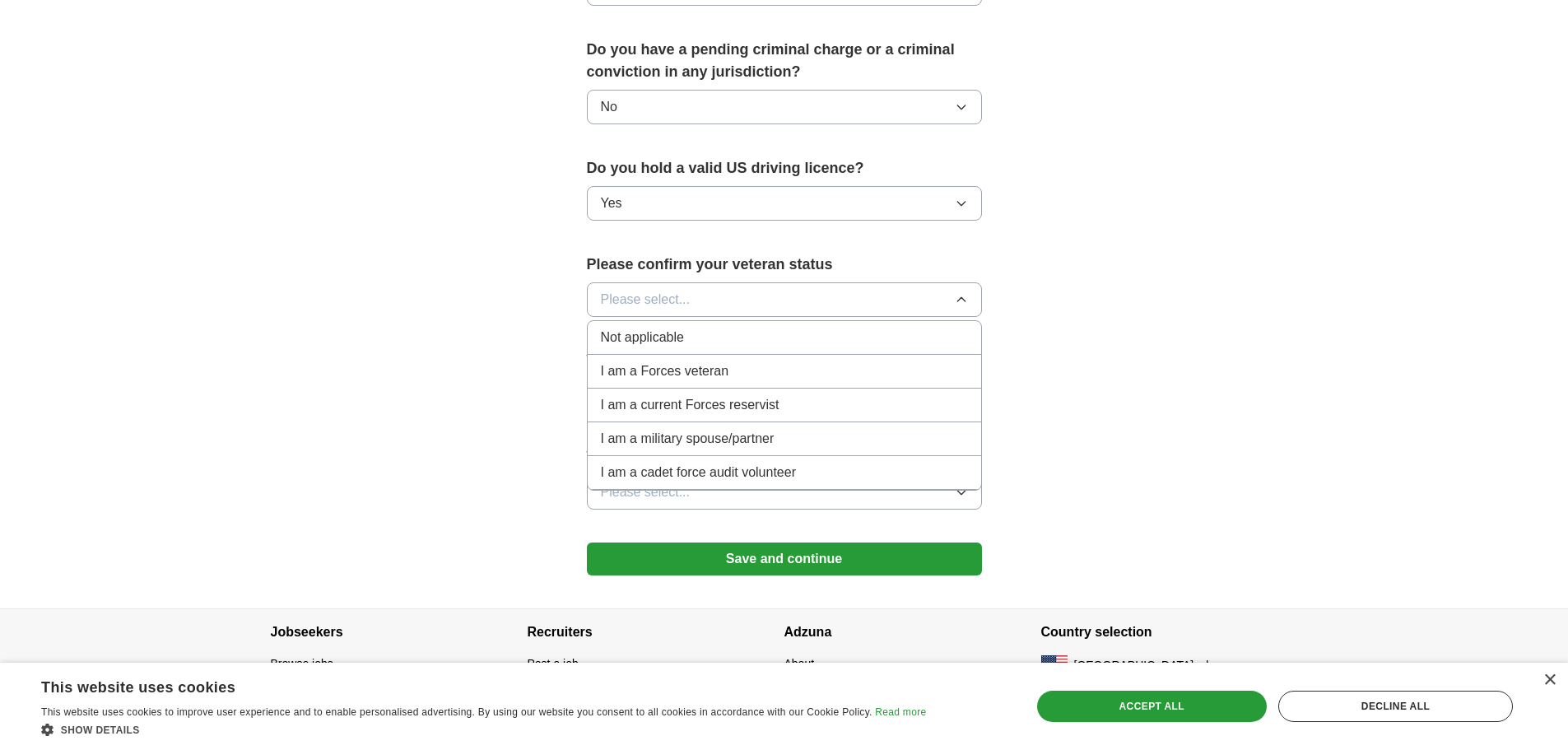
scroll to position [943, 0]
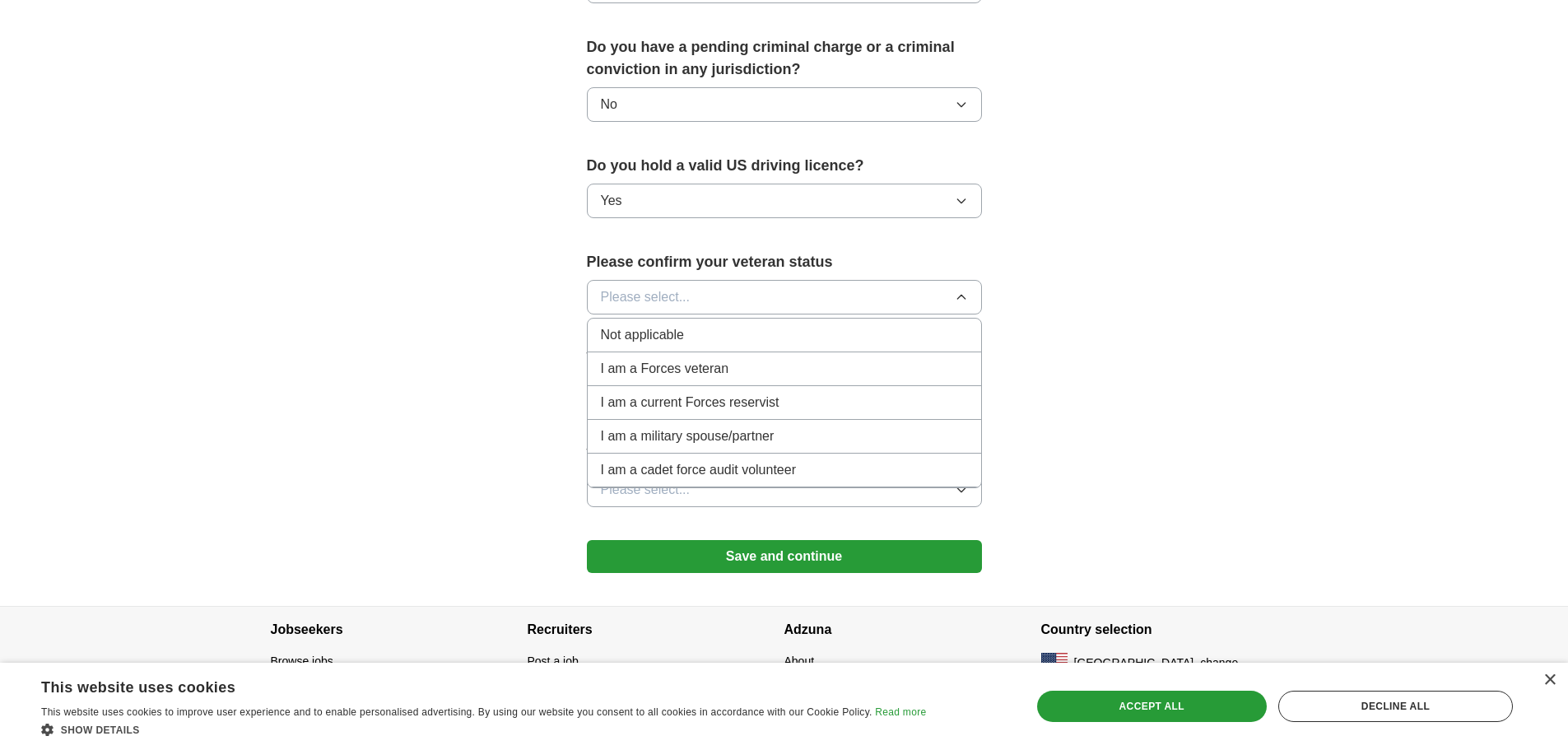
click at [676, 325] on span "Not applicable" at bounding box center [642, 334] width 83 height 20
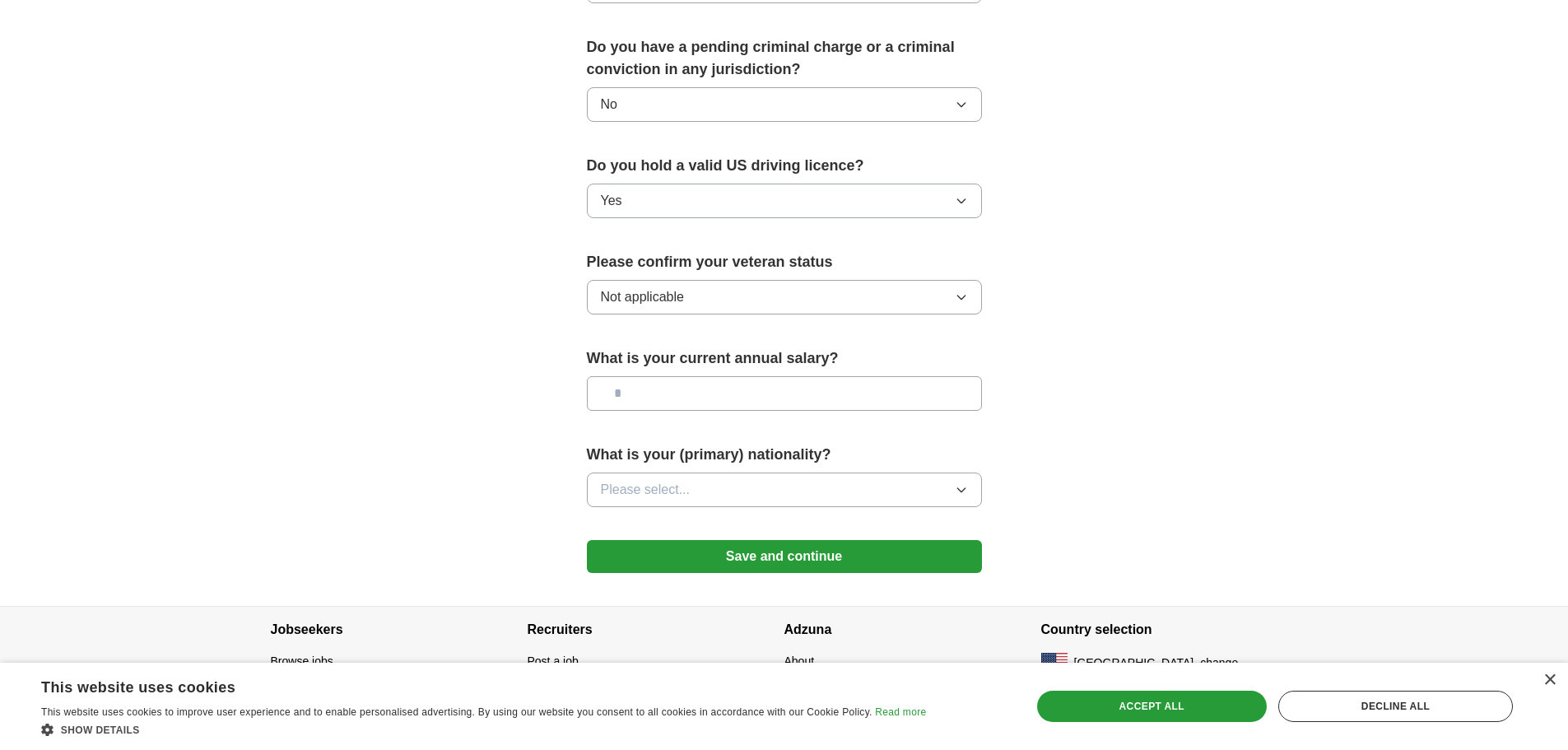
click at [654, 376] on input "text" at bounding box center [784, 393] width 395 height 34
type input "**"
click at [663, 480] on span "Please select..." at bounding box center [646, 489] width 89 height 20
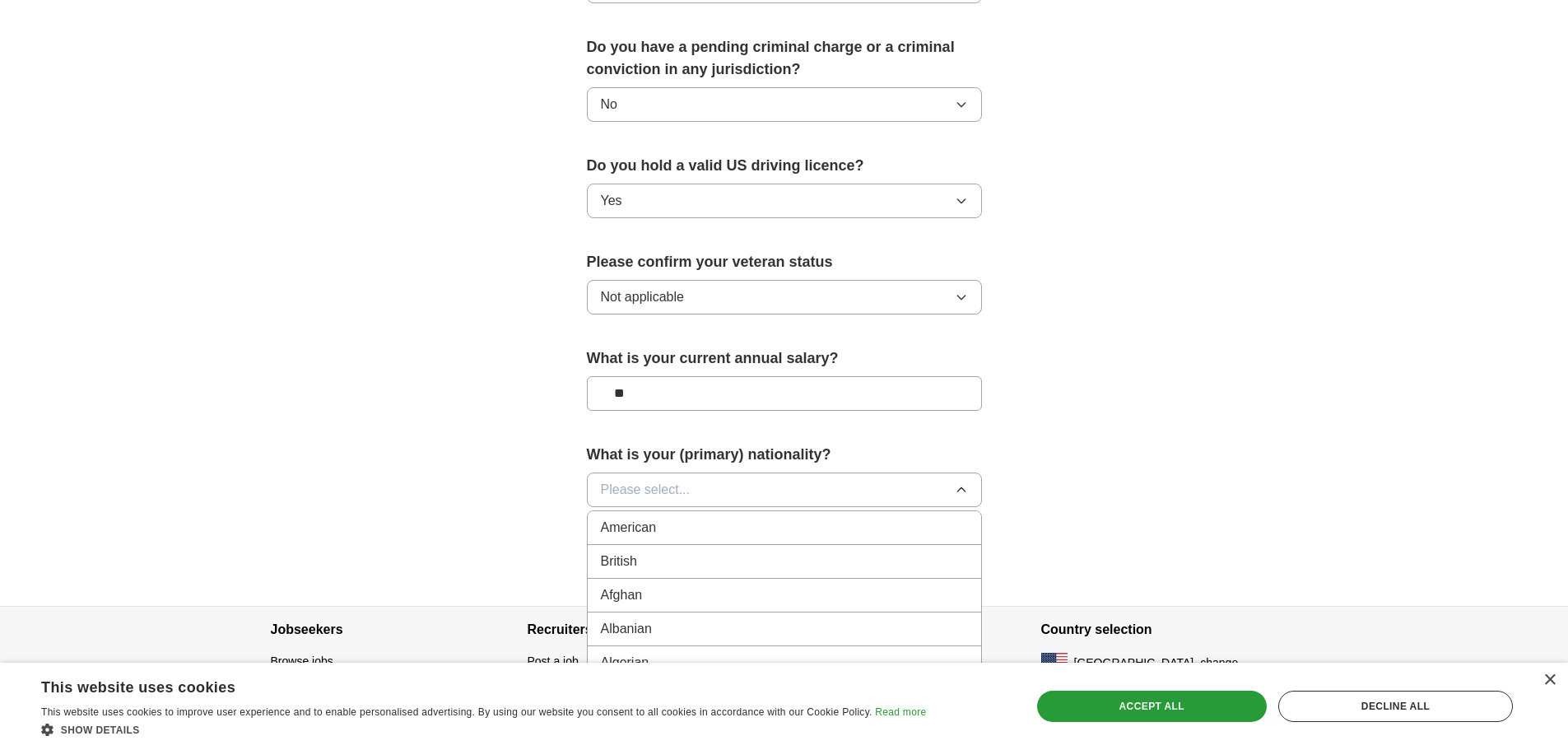
click at [654, 518] on span "American" at bounding box center [629, 527] width 56 height 20
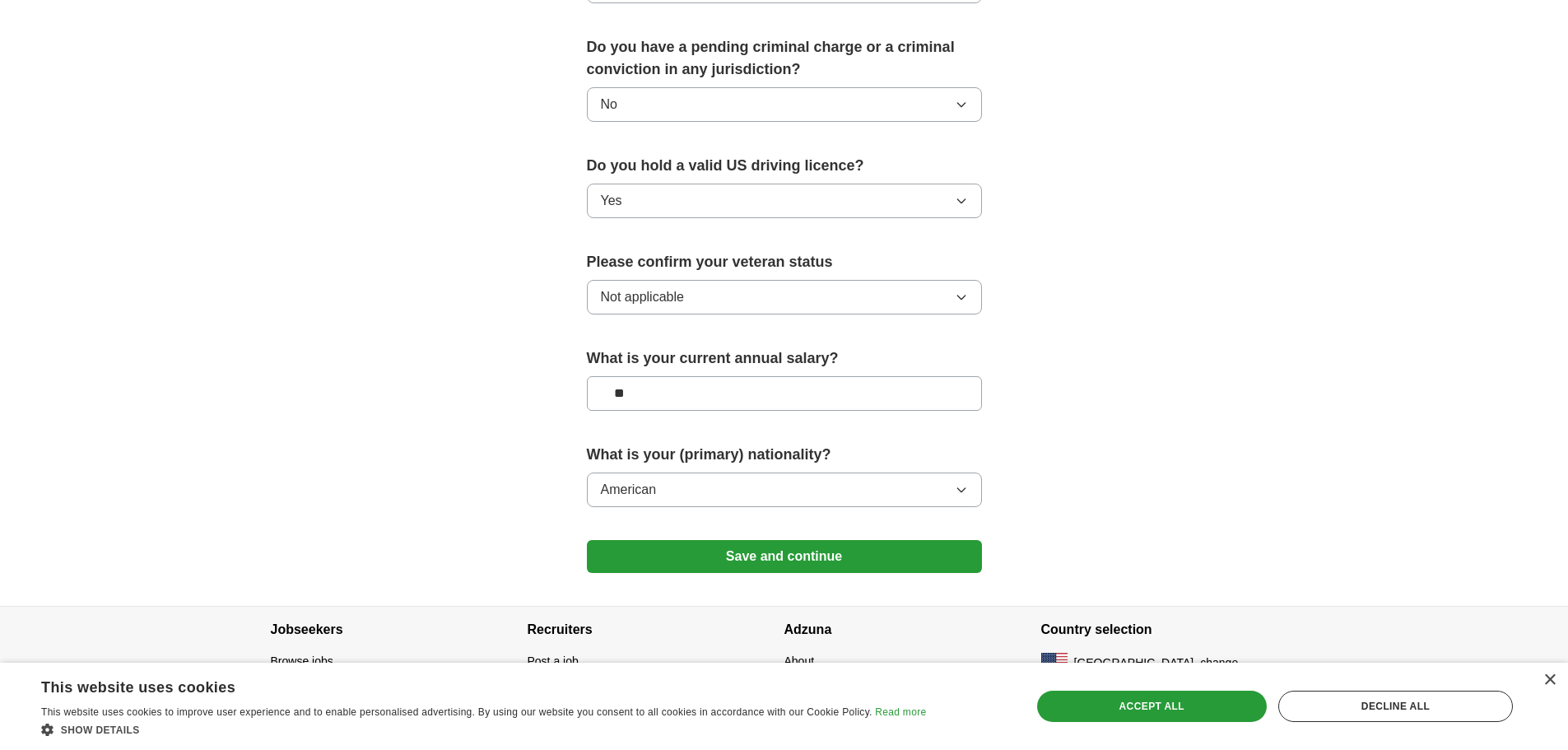
click at [712, 539] on button "Save and continue" at bounding box center [784, 555] width 395 height 33
